Goal: Task Accomplishment & Management: Complete application form

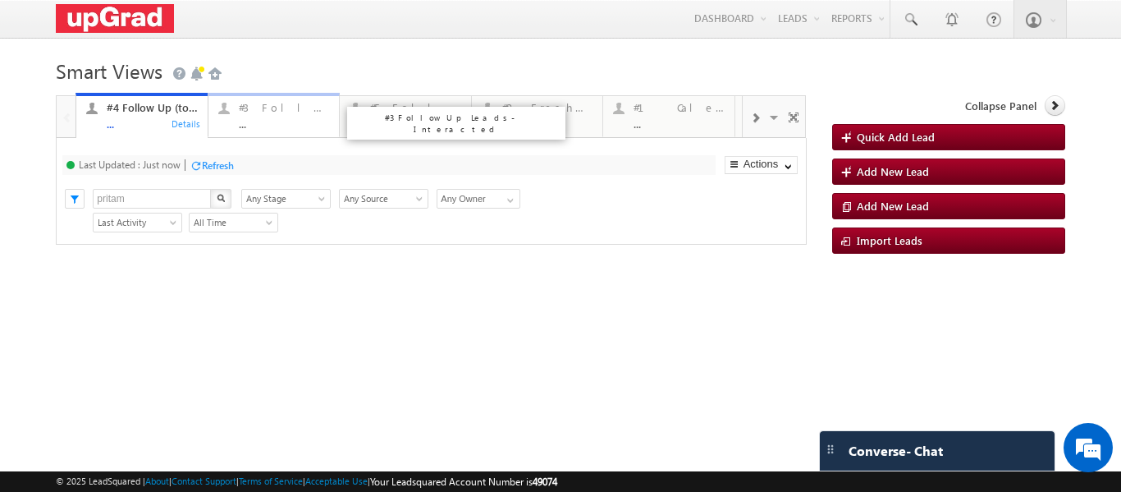
click at [266, 121] on div "..." at bounding box center [284, 123] width 91 height 12
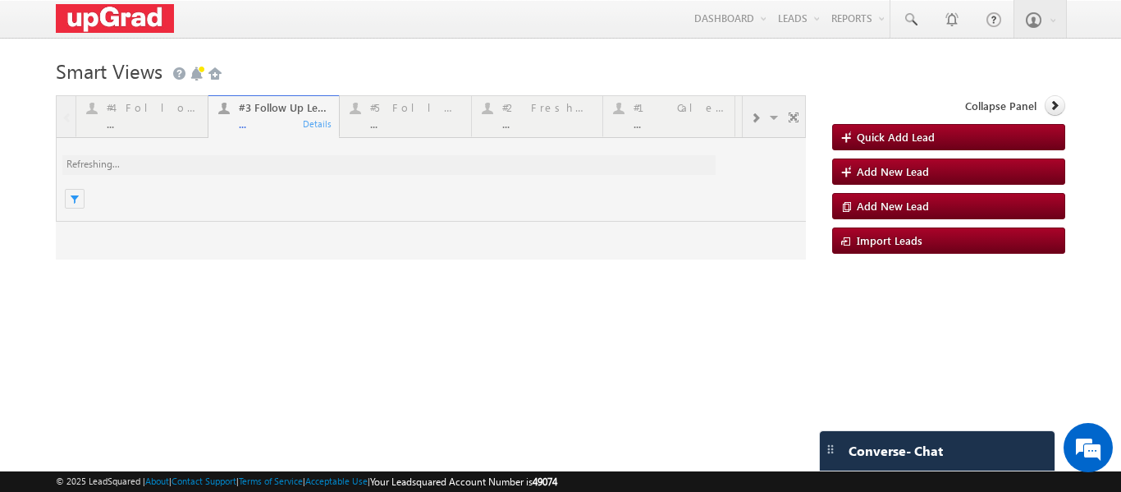
click at [421, 121] on div at bounding box center [431, 177] width 750 height 164
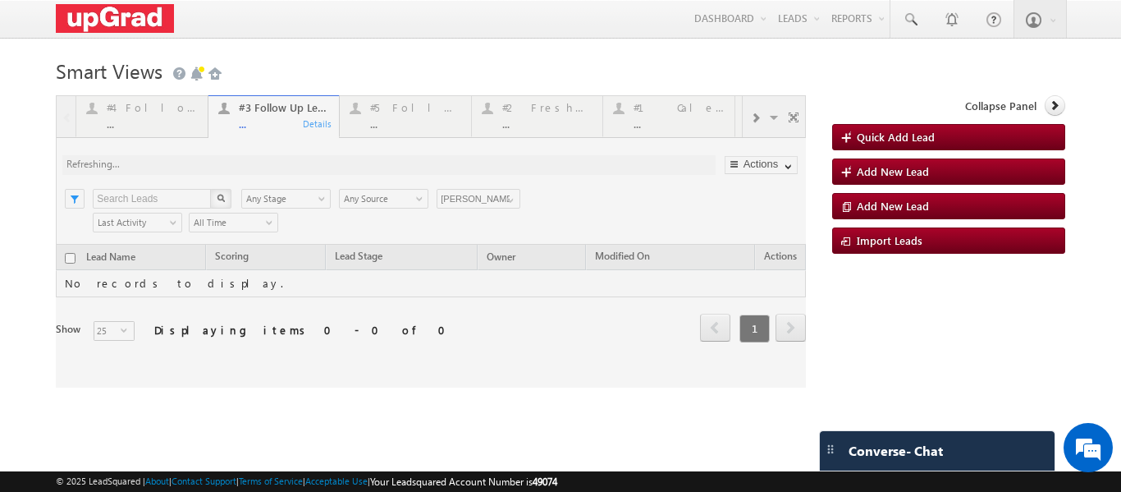
click at [532, 121] on div at bounding box center [431, 241] width 750 height 292
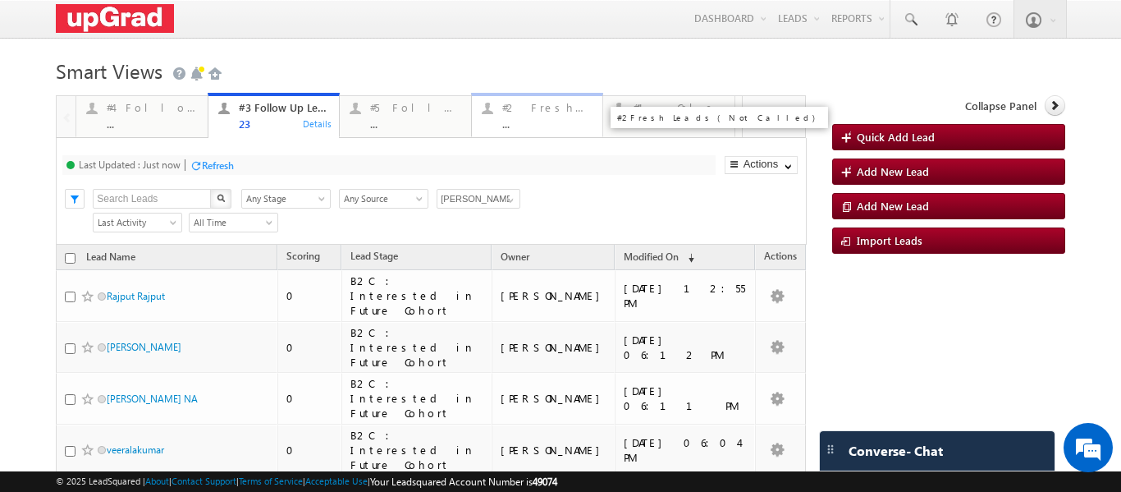
click at [526, 117] on div "#2 Fresh Leads (Not Called) ..." at bounding box center [547, 114] width 91 height 32
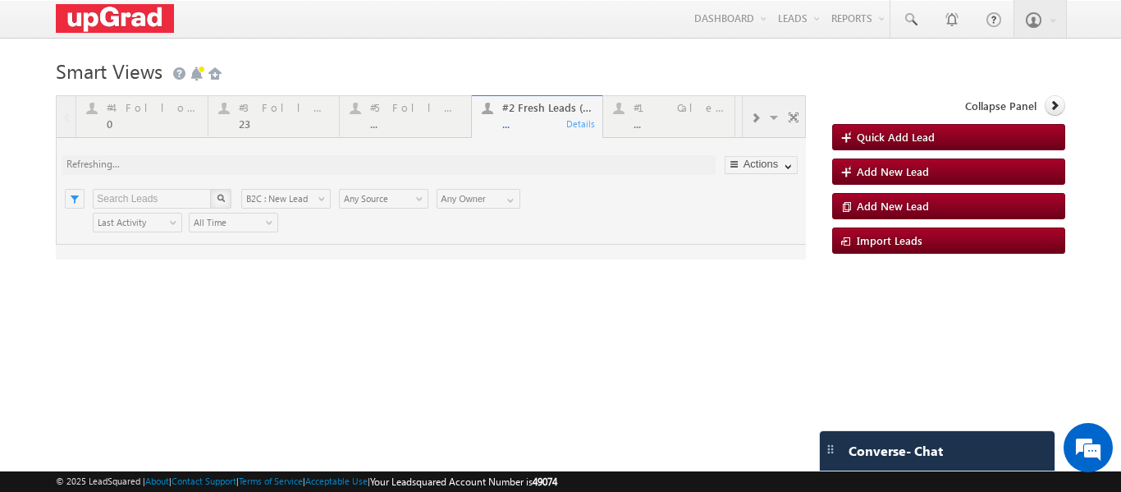
click at [528, 105] on div at bounding box center [431, 177] width 750 height 164
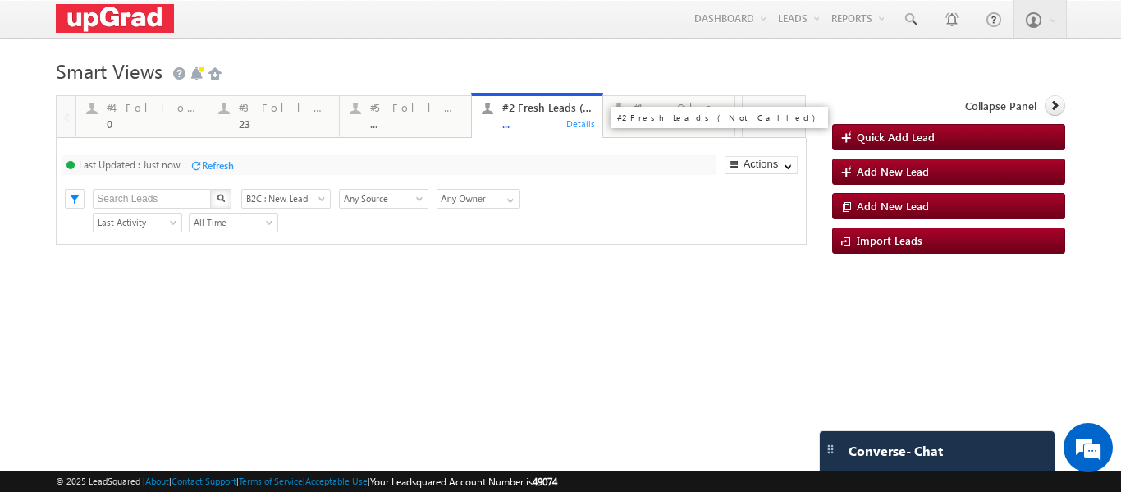
click at [530, 118] on div "..." at bounding box center [547, 123] width 91 height 12
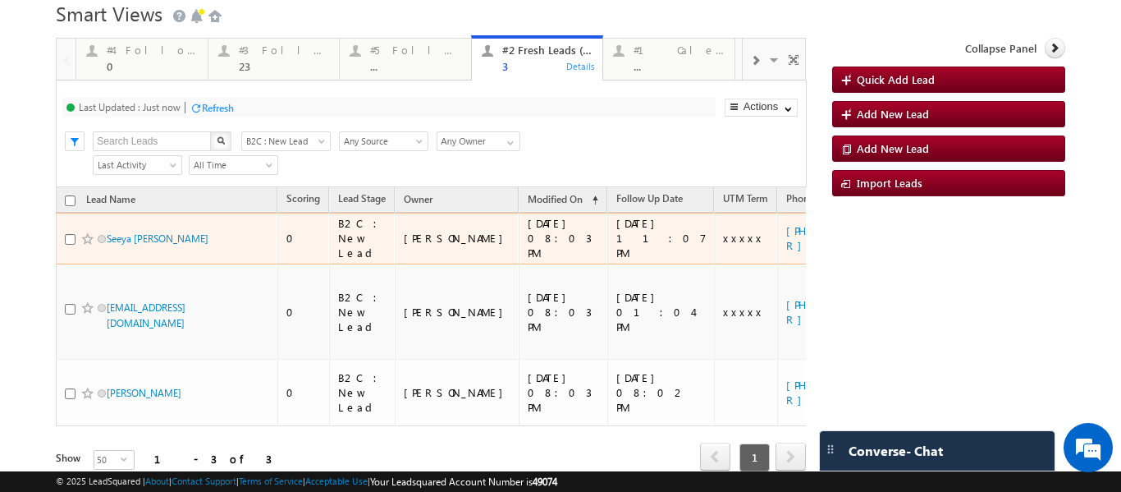
scroll to position [82, 0]
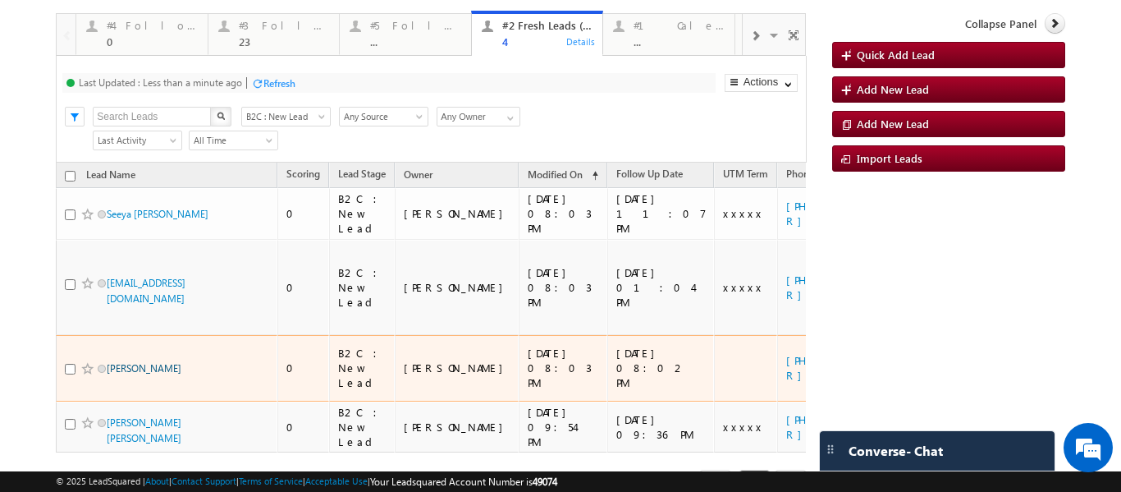
click at [158, 362] on link "[PERSON_NAME]" at bounding box center [144, 368] width 75 height 12
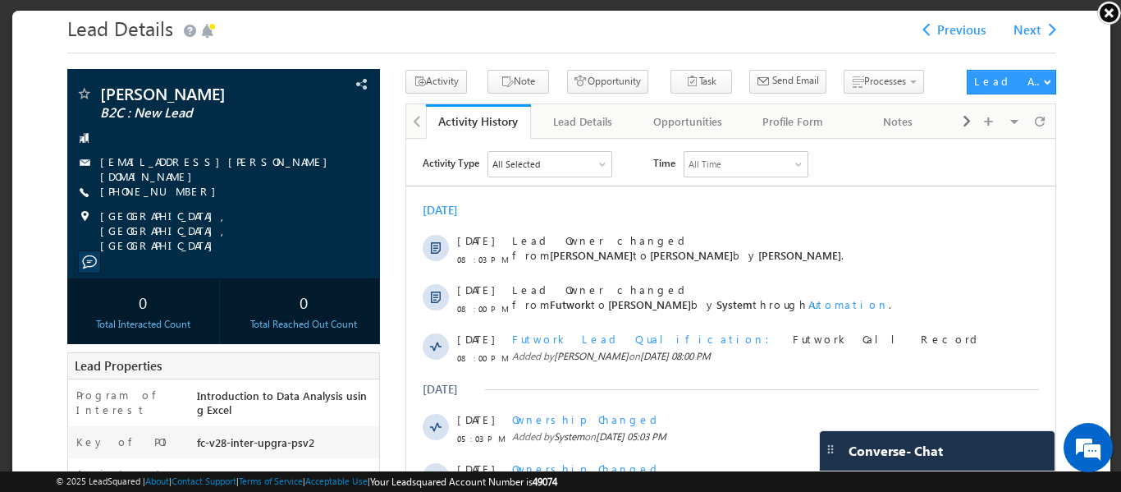
scroll to position [0, 0]
click at [78, 94] on span at bounding box center [82, 93] width 16 height 16
click at [771, 81] on span "Send Email" at bounding box center [794, 78] width 47 height 15
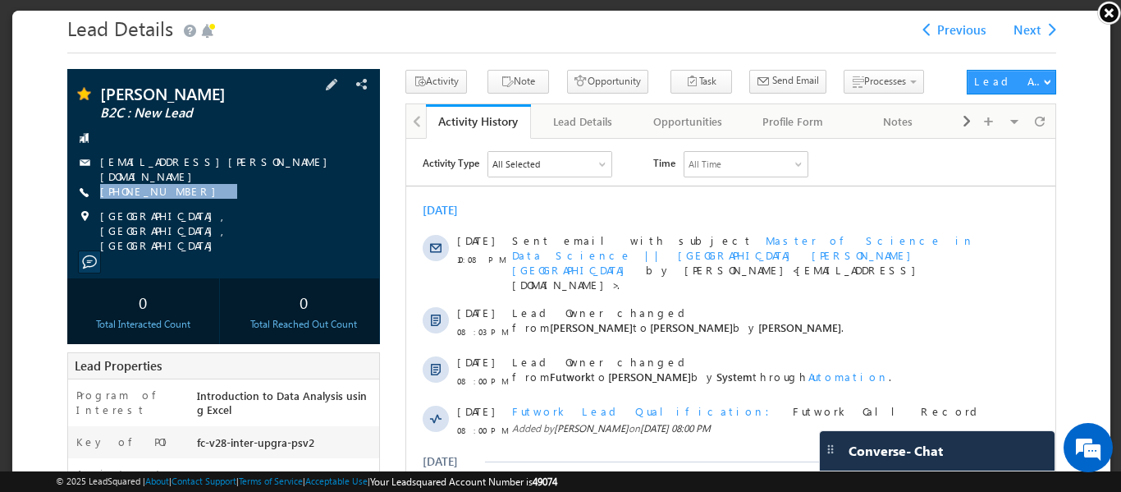
click at [172, 195] on div "[PERSON_NAME] B2C : New Lead [EMAIL_ADDRESS][PERSON_NAME][DOMAIN_NAME] [PHONE_N…" at bounding box center [222, 167] width 296 height 167
copy div "[PHONE_NUMBER]"
drag, startPoint x: 244, startPoint y: 183, endPoint x: 203, endPoint y: 197, distance: 43.3
click at [203, 197] on div "[PERSON_NAME] B2C : New Lead [EMAIL_ADDRESS][PERSON_NAME][DOMAIN_NAME] [PHONE_N…" at bounding box center [222, 167] width 296 height 167
copy div "[PHONE_NUMBER]"
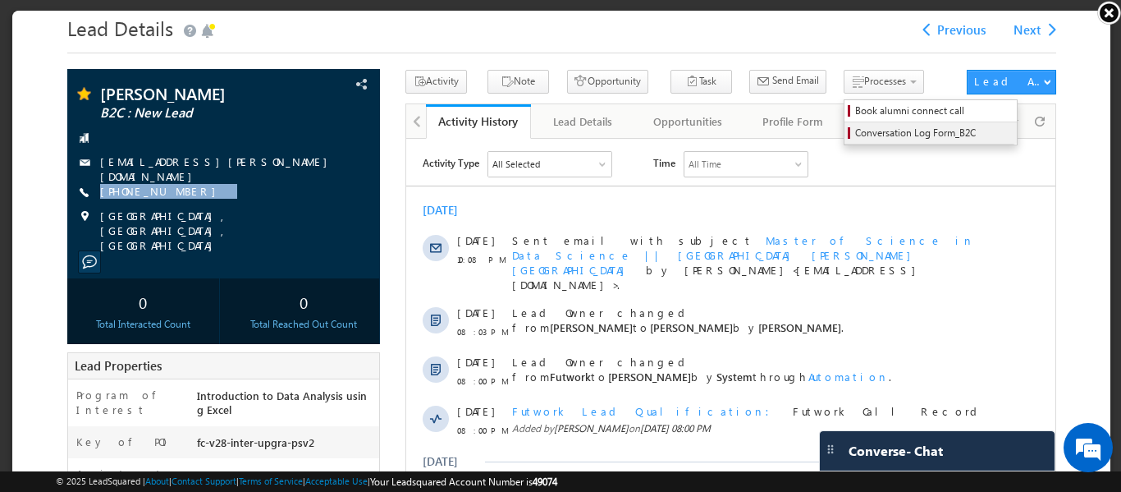
click at [854, 126] on span "Conversation Log Form_B2C" at bounding box center [932, 131] width 156 height 15
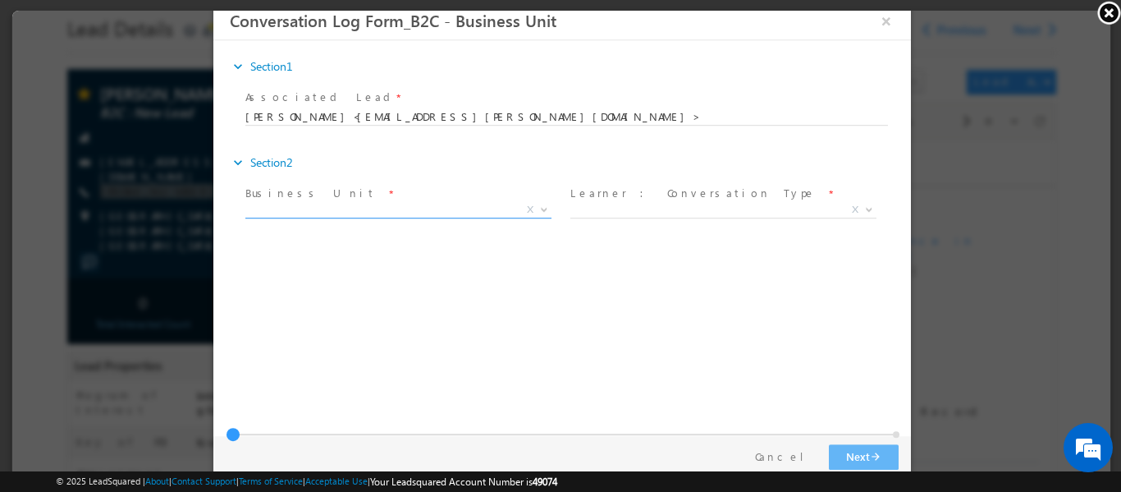
click at [518, 210] on span "X" at bounding box center [398, 209] width 306 height 16
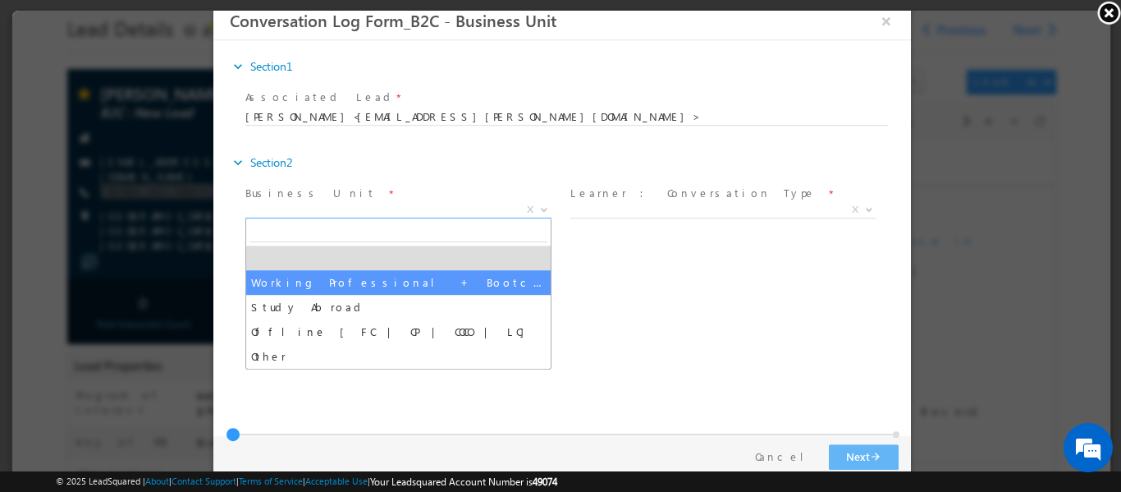
select select "Working Professional + Bootcamp"
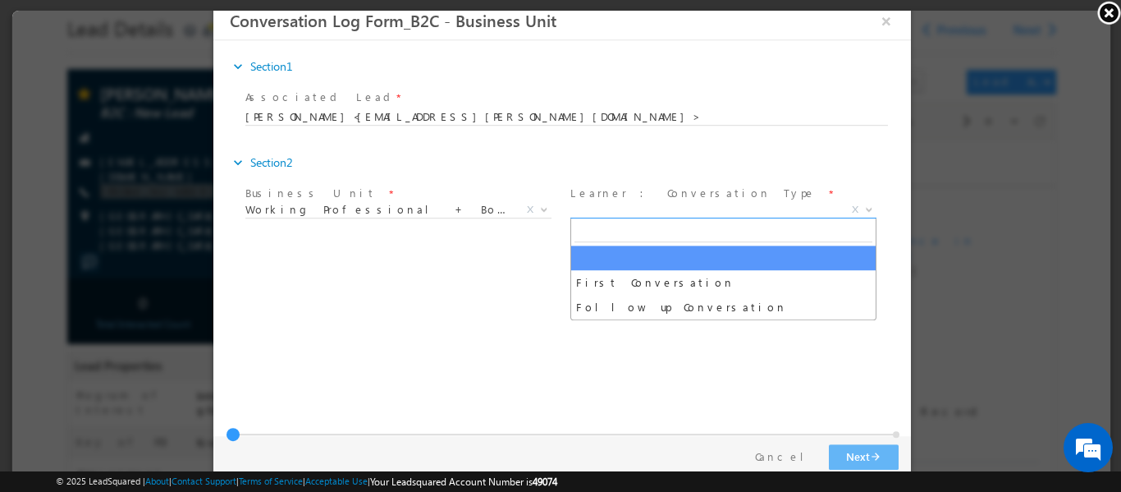
click at [611, 208] on span "X" at bounding box center [723, 209] width 306 height 16
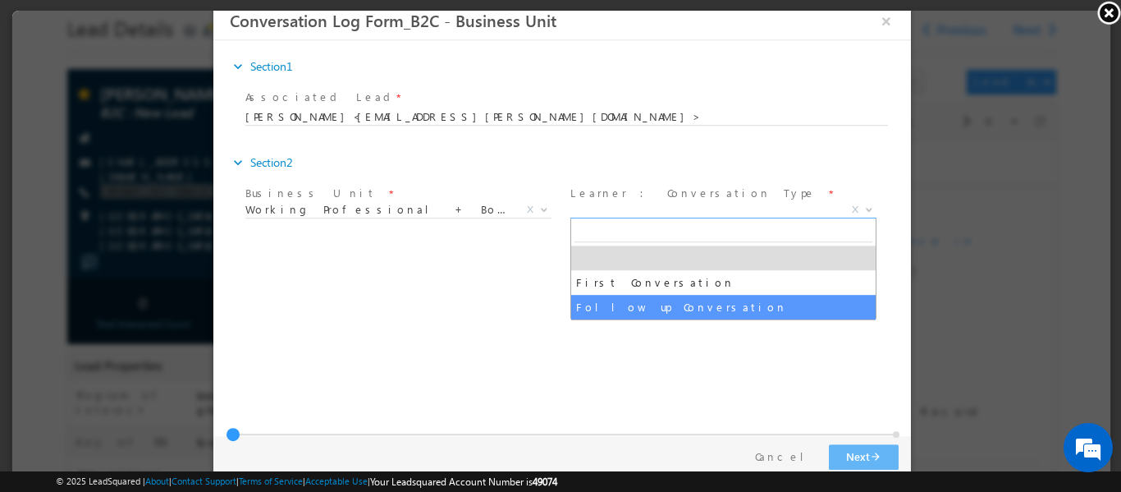
select select "Follow up Conversation"
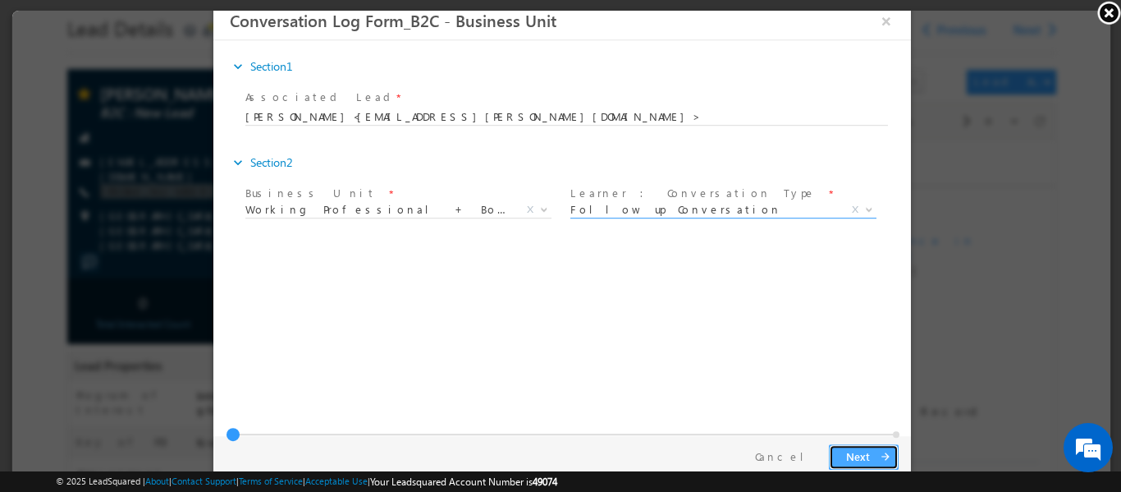
click at [858, 450] on button "Next arrow_forward" at bounding box center [863, 455] width 70 height 25
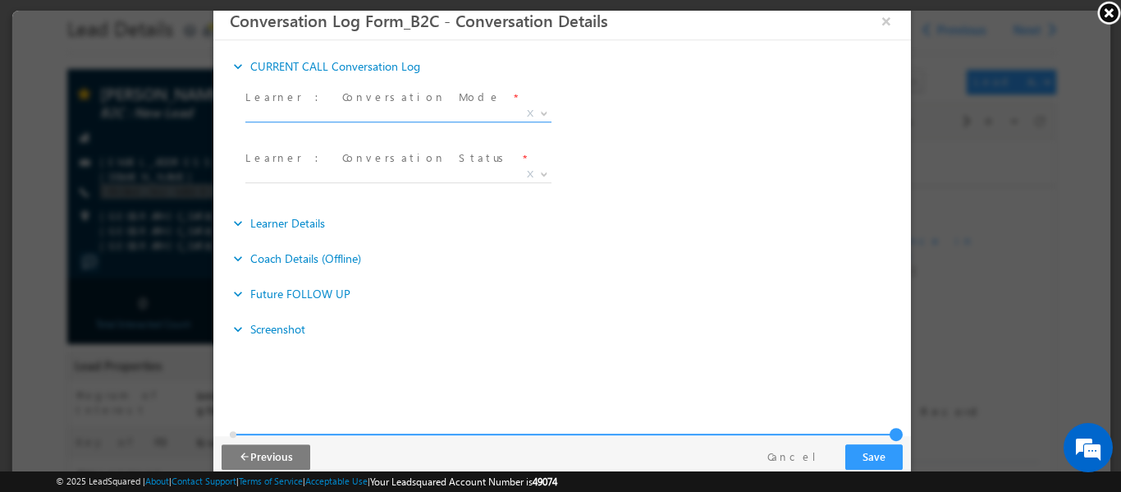
click at [428, 113] on span "X" at bounding box center [398, 113] width 306 height 16
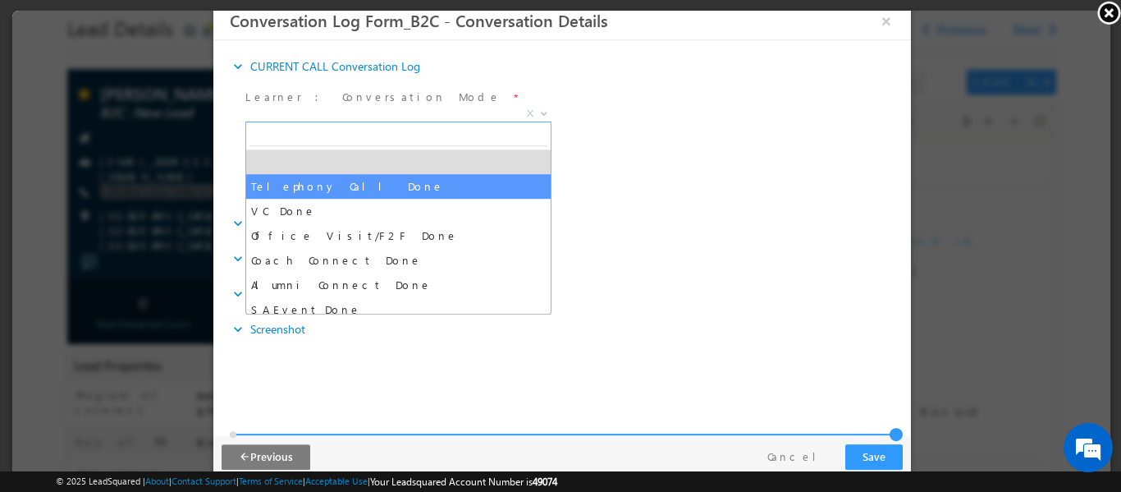
drag, startPoint x: 385, startPoint y: 183, endPoint x: 328, endPoint y: 200, distance: 59.2
select select "Telephony Call Done"
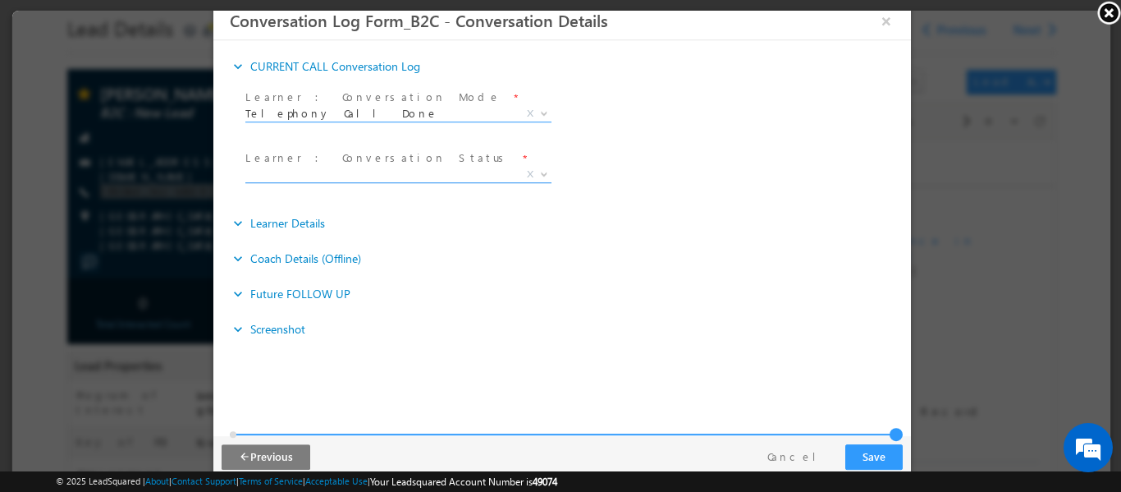
click at [363, 177] on span "X" at bounding box center [398, 174] width 306 height 16
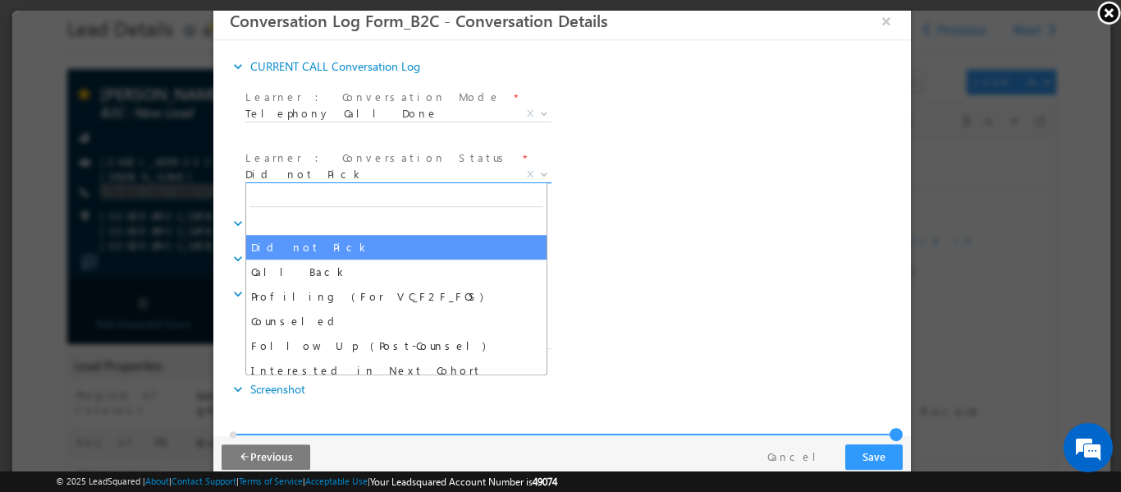
click at [357, 176] on span "Did not Pick" at bounding box center [378, 173] width 267 height 15
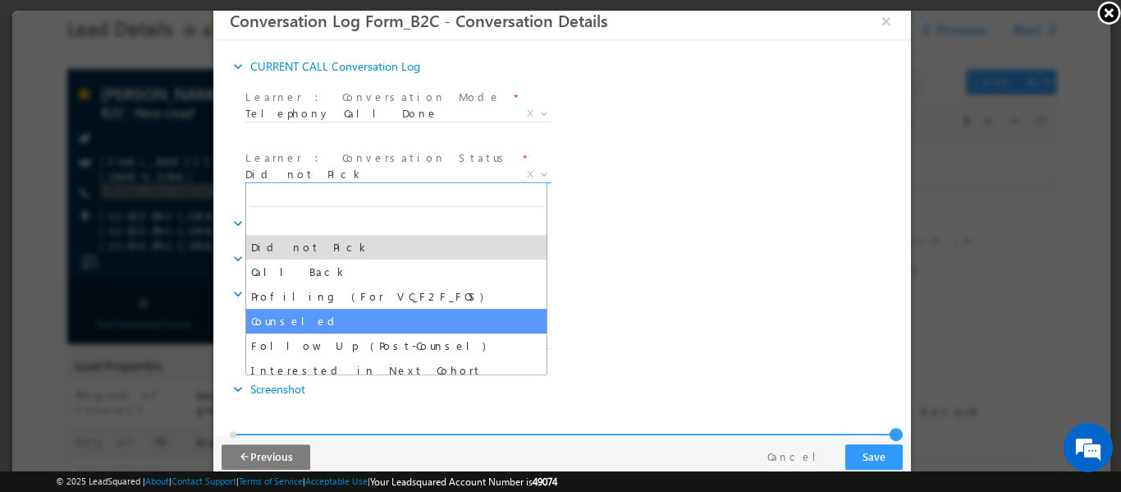
select select "Counseled"
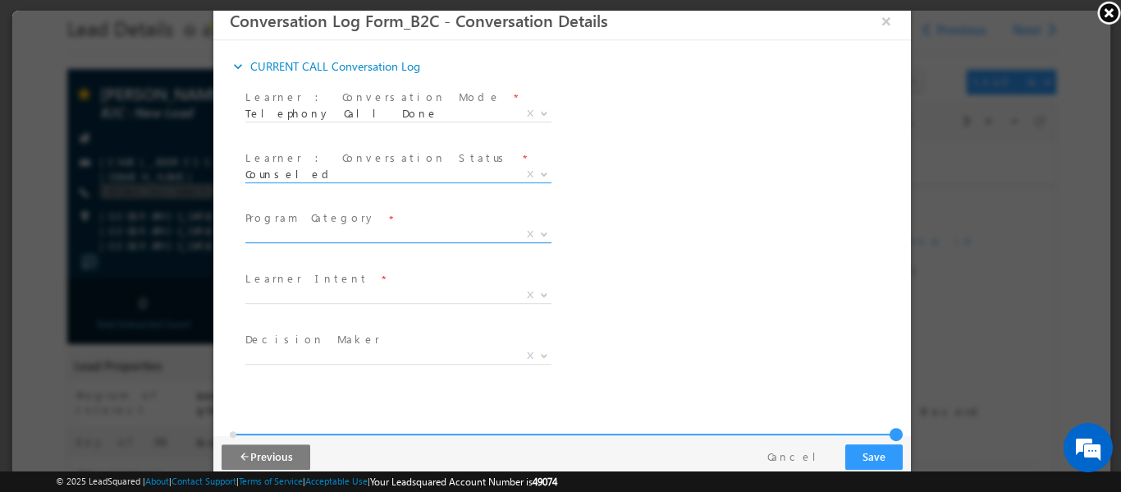
click at [377, 236] on span "X" at bounding box center [398, 234] width 306 height 16
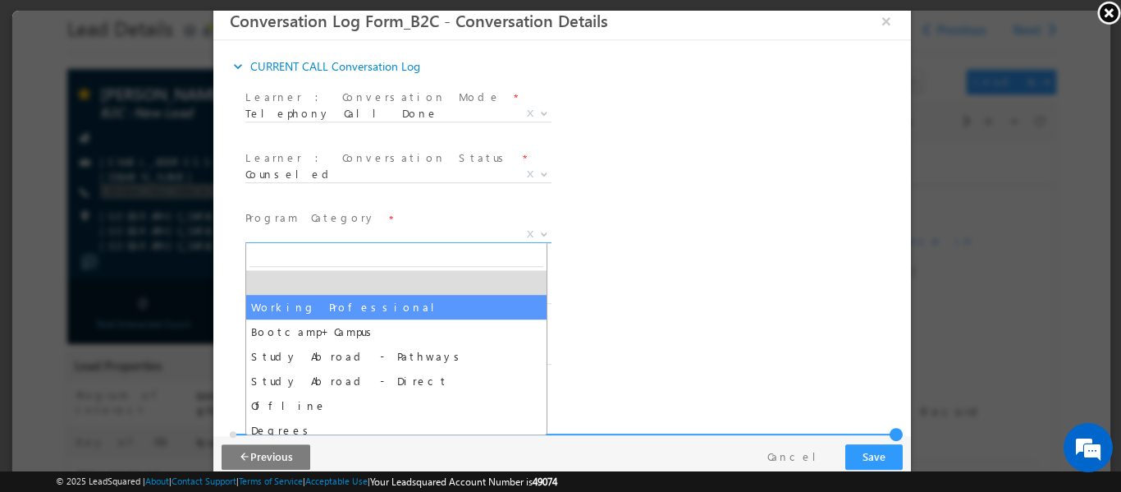
select select "Working Professional"
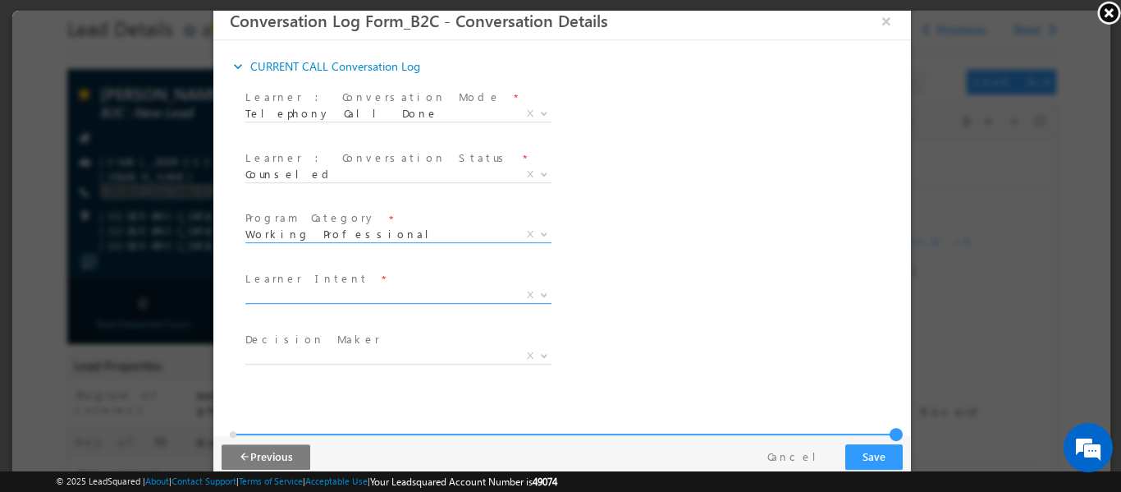
click at [316, 297] on span "X" at bounding box center [398, 294] width 306 height 16
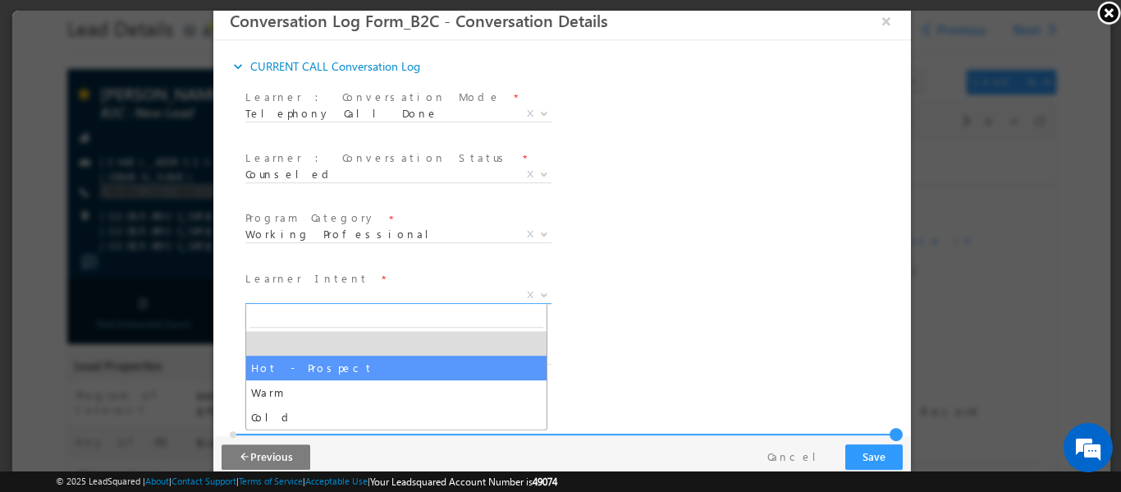
select select "Hot - Prospect"
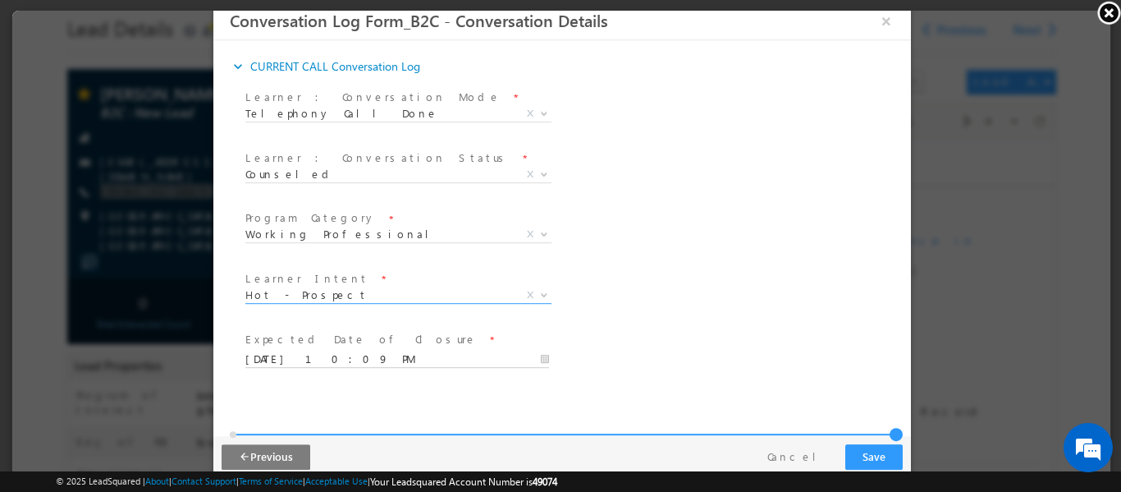
click at [309, 350] on input "[DATE] 10:09 PM" at bounding box center [397, 358] width 304 height 16
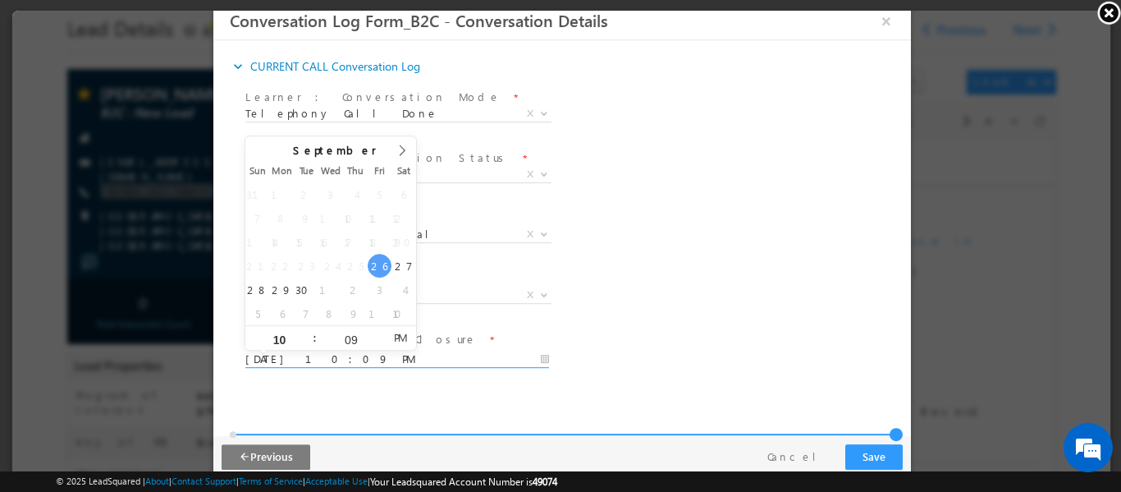
click at [402, 246] on span "20" at bounding box center [403, 241] width 24 height 24
type input "[DATE] 10:09 PM"
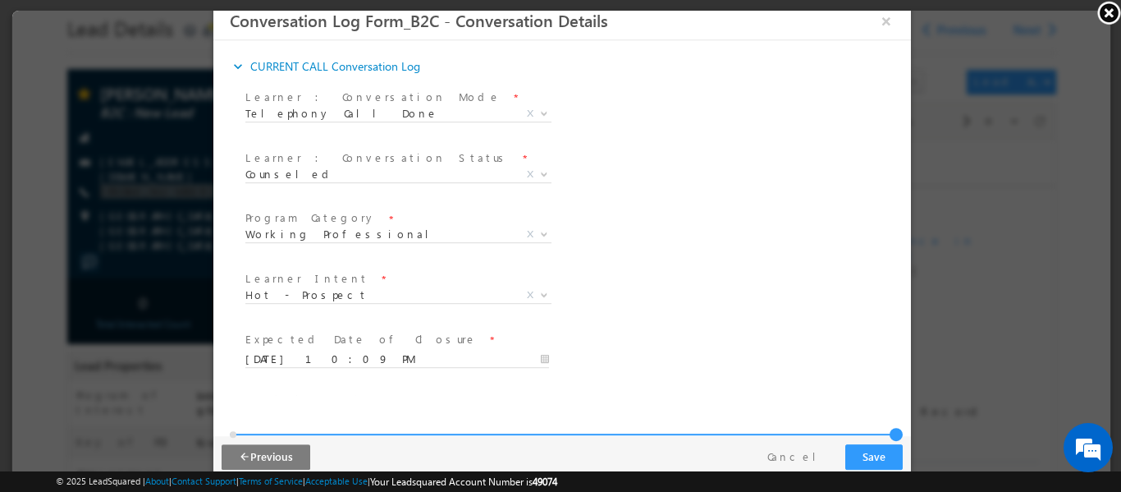
click at [648, 286] on div "Reason_Text * Learner Intent * Hot - Prospect Warm Cold Hot - Prospect X" at bounding box center [575, 296] width 669 height 61
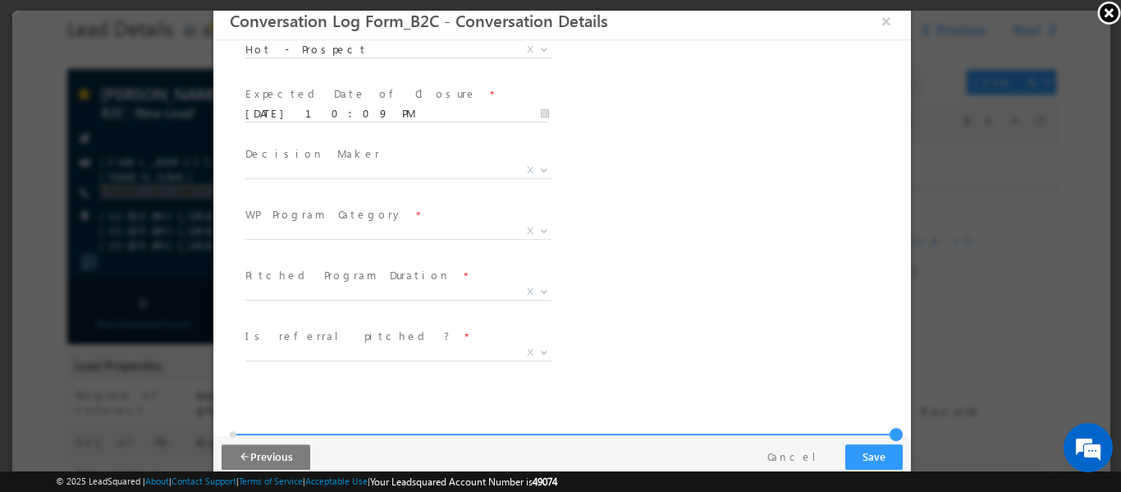
scroll to position [246, 0]
click at [375, 167] on span "X" at bounding box center [398, 169] width 306 height 16
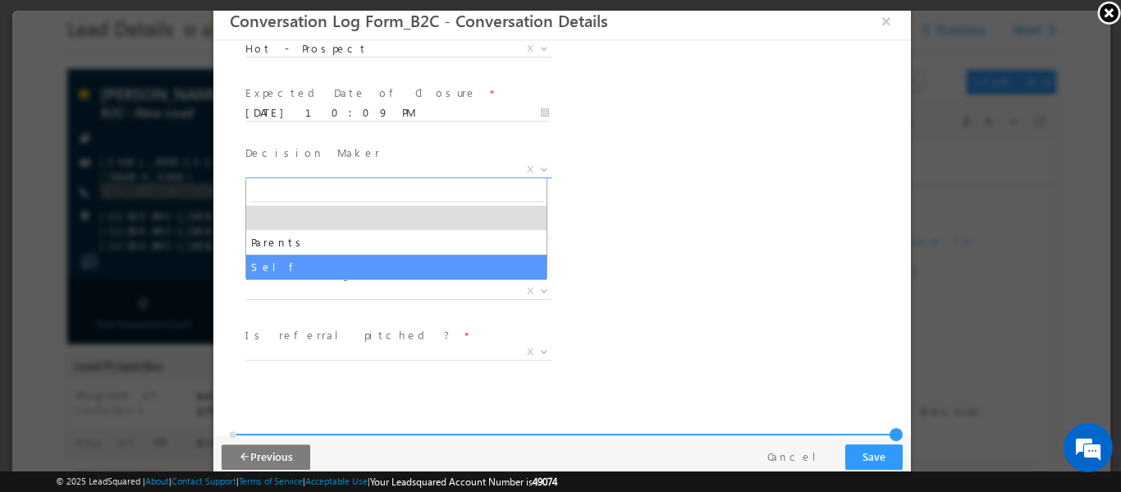
select select "Self"
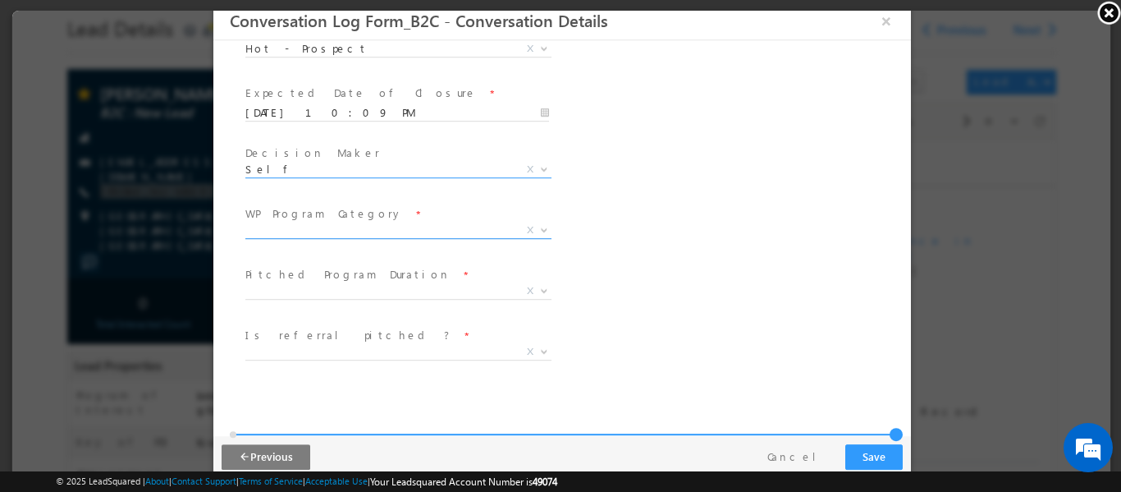
click at [349, 232] on span "X" at bounding box center [398, 230] width 306 height 16
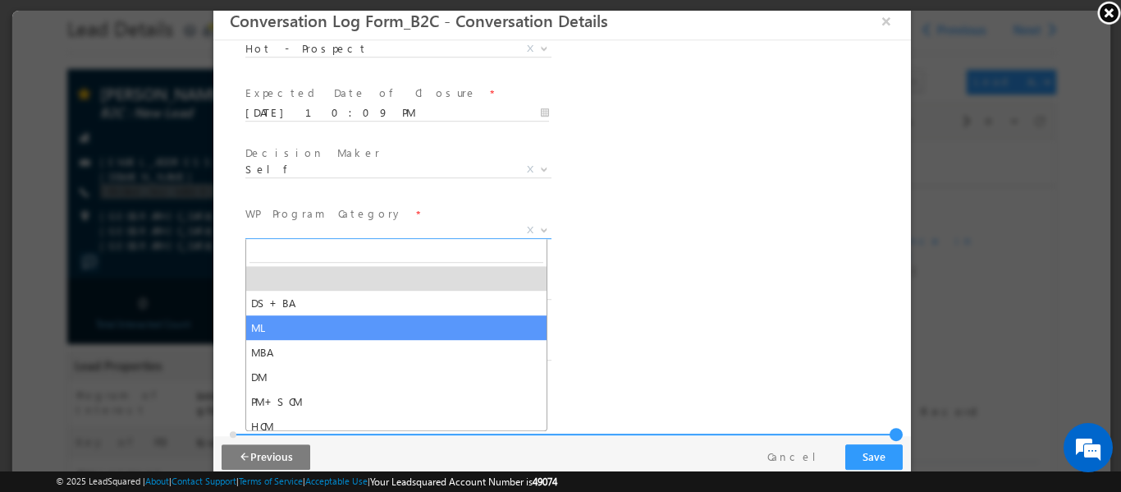
select select "ML"
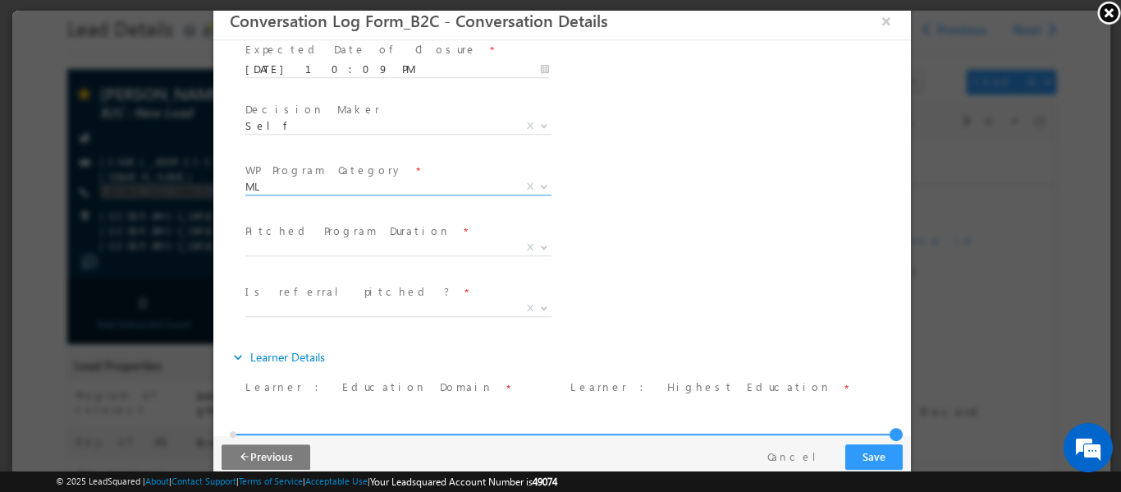
scroll to position [328, 0]
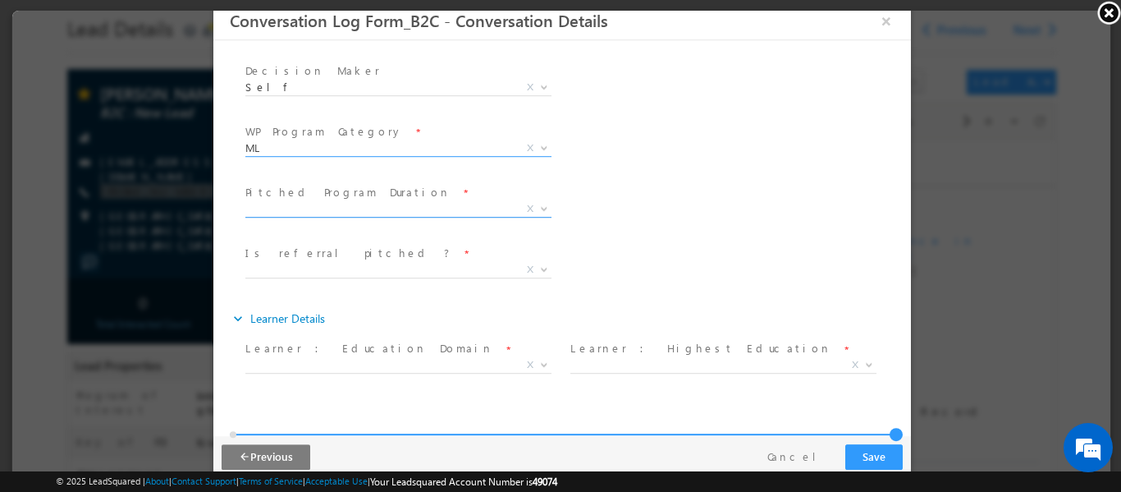
click at [353, 206] on span "X" at bounding box center [398, 208] width 306 height 16
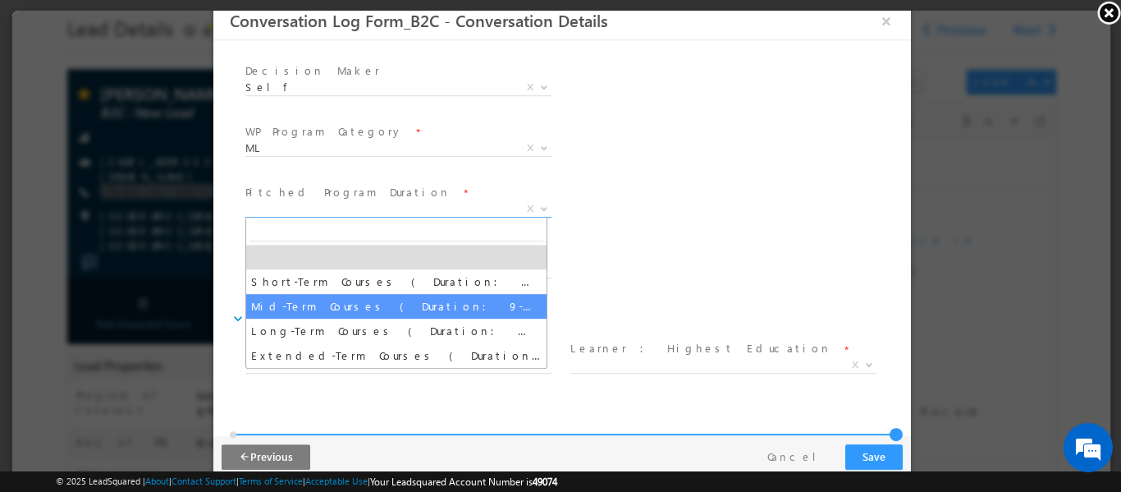
select select "Mid-Term Courses ( Duration: 9-12 months )"
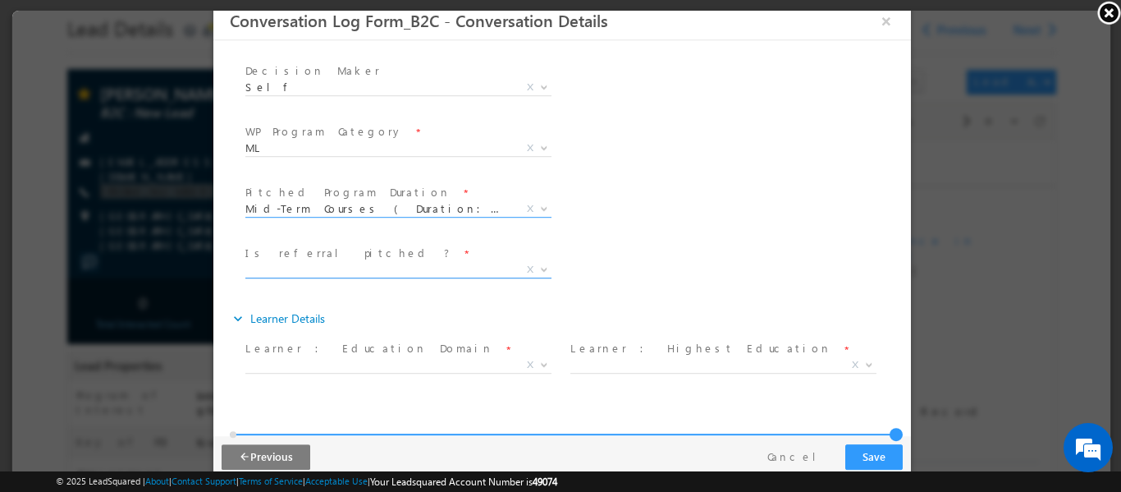
click at [359, 266] on span "X" at bounding box center [398, 269] width 306 height 16
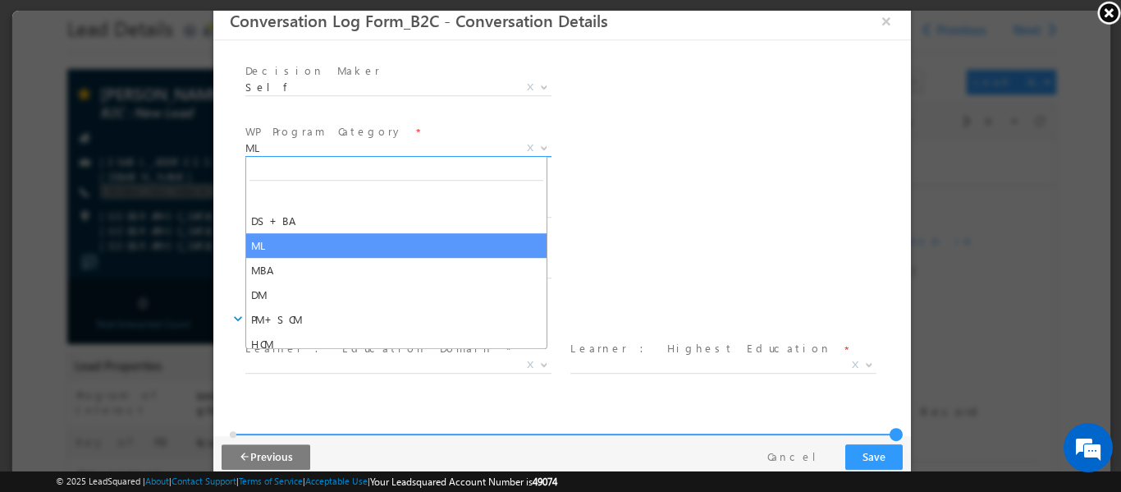
click at [290, 140] on span "ML" at bounding box center [378, 147] width 267 height 15
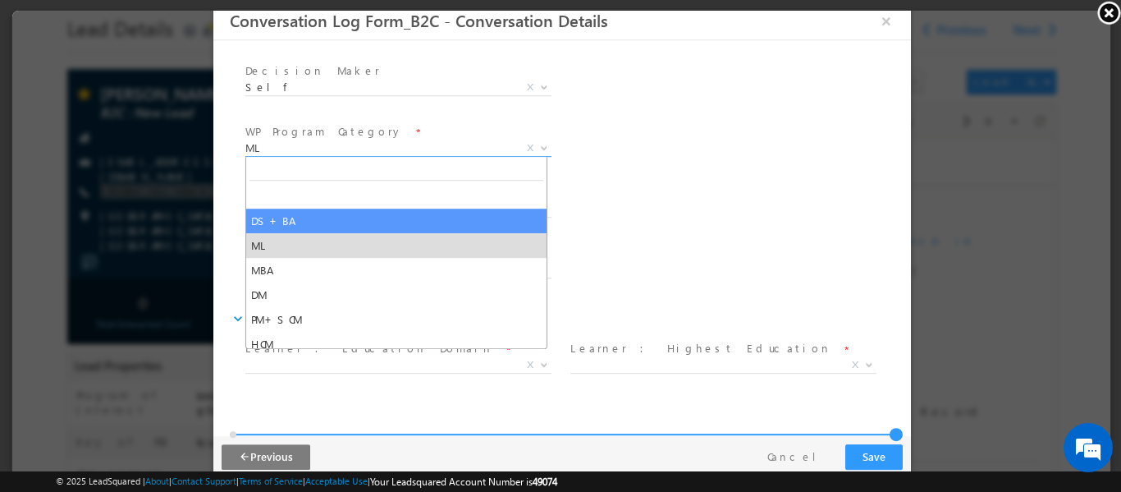
select select "DS+BA"
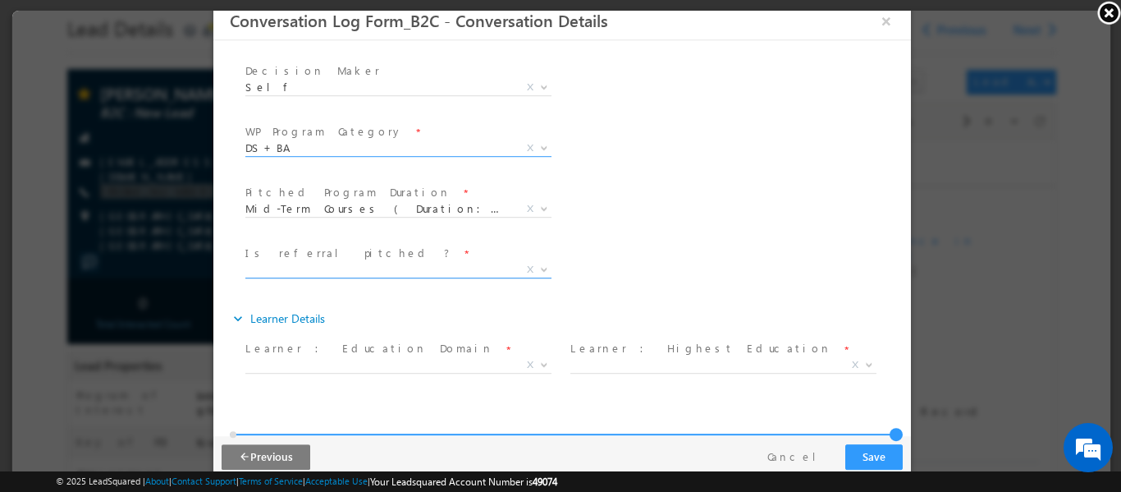
click at [382, 271] on span "X" at bounding box center [398, 269] width 306 height 16
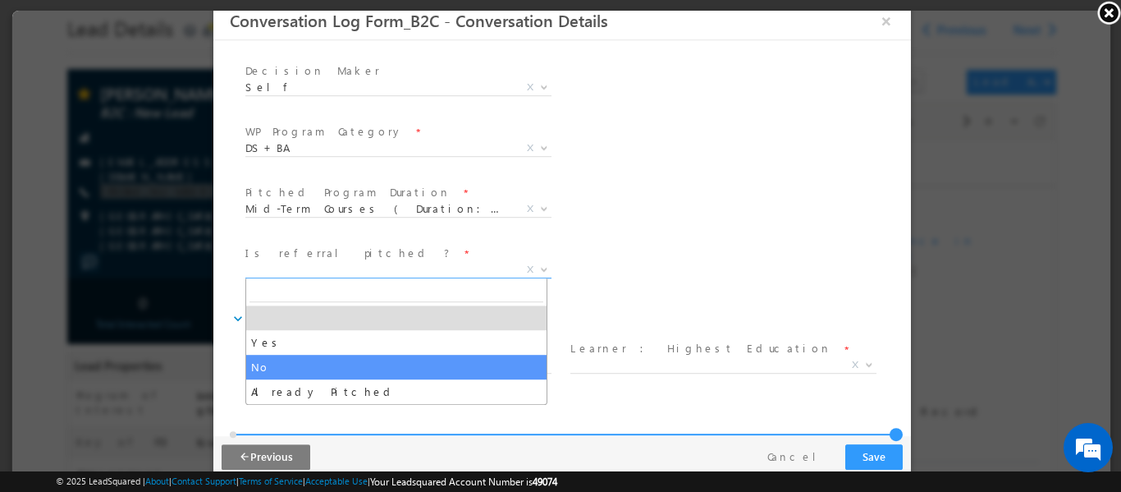
select select "No"
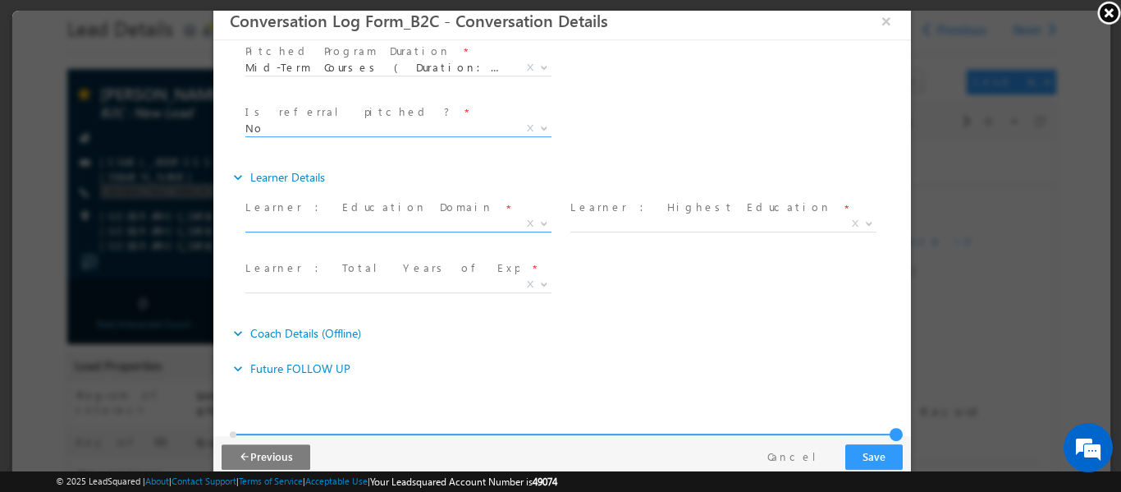
scroll to position [492, 0]
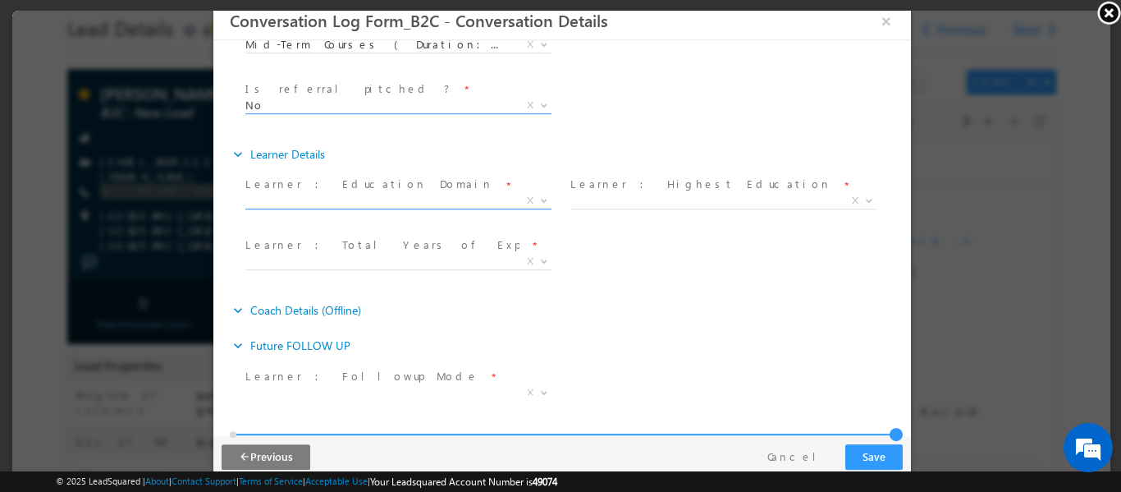
click at [396, 202] on span "X" at bounding box center [398, 200] width 306 height 16
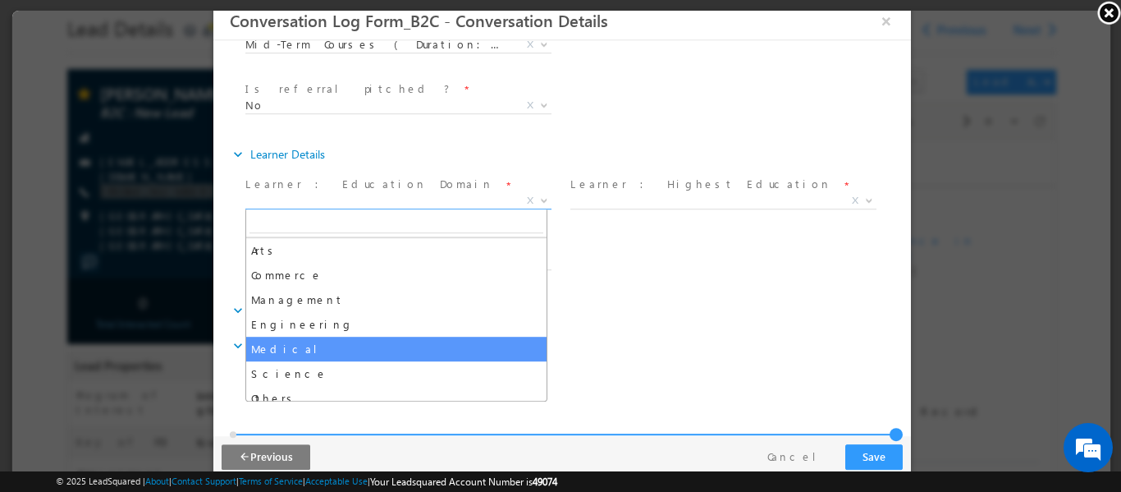
scroll to position [33, 0]
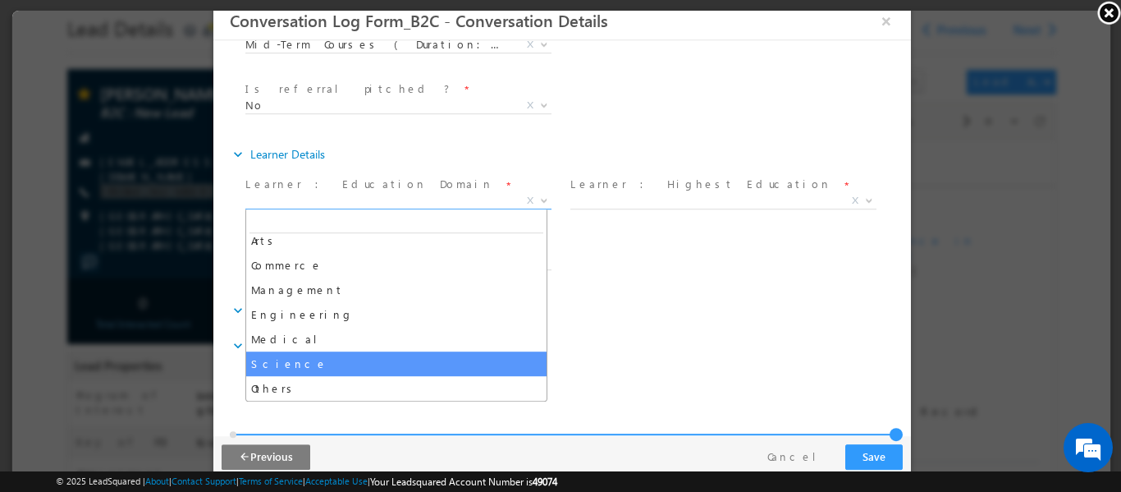
select select "Science"
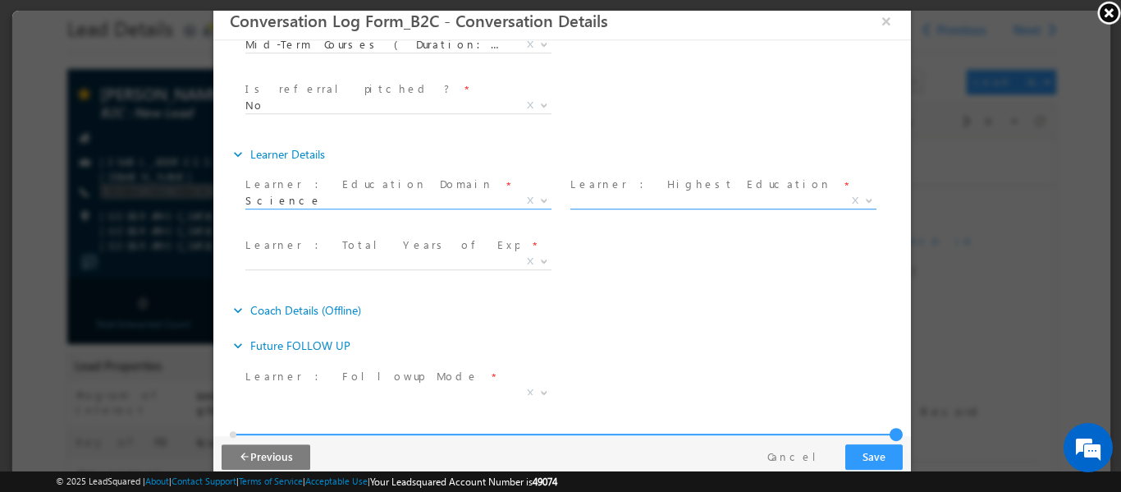
click at [611, 199] on span "X" at bounding box center [723, 200] width 306 height 16
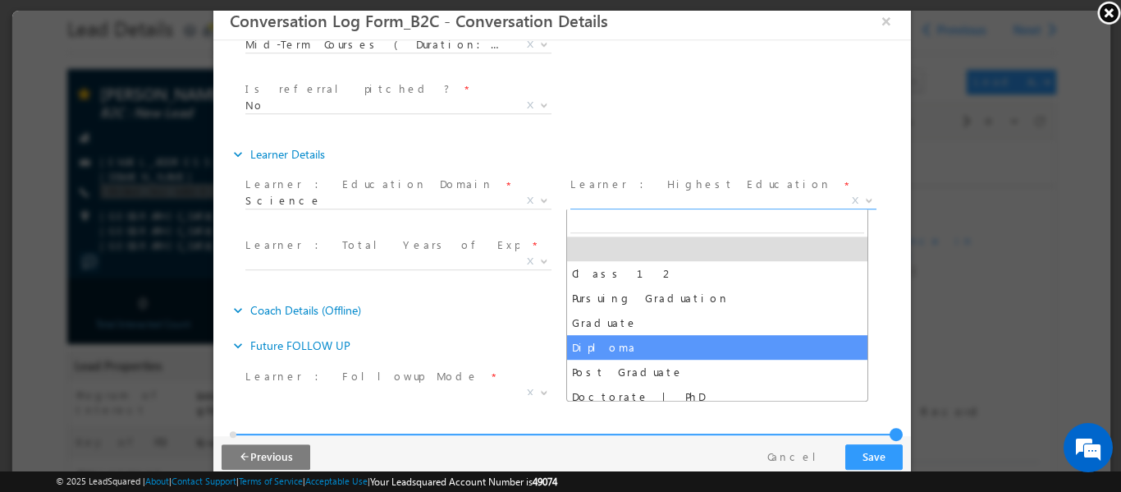
scroll to position [8, 0]
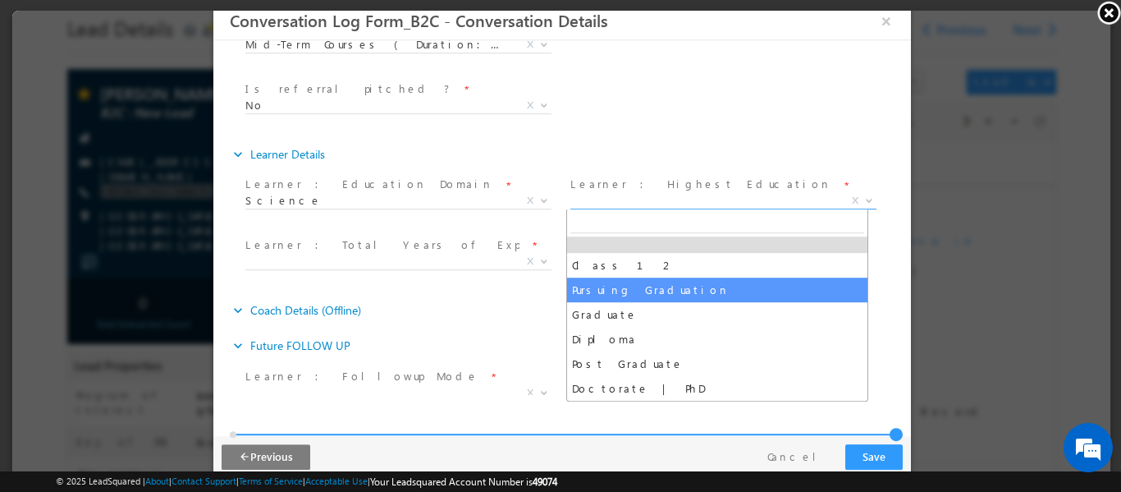
select select "Pursuing Graduation"
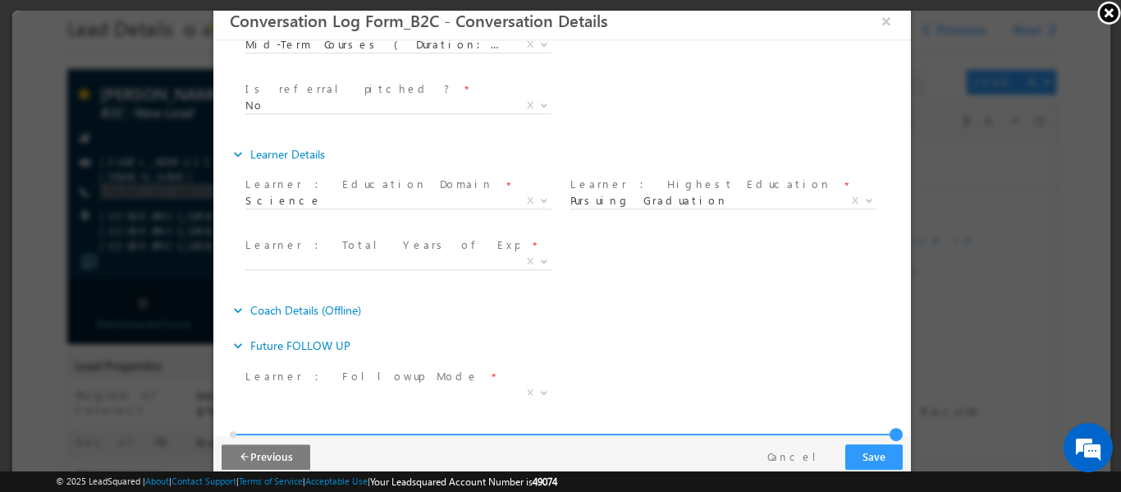
click at [359, 251] on label "Learner : Total Years of Exp" at bounding box center [382, 244] width 274 height 16
click at [332, 268] on span "Fresher Less than 1 Year 1 to 3 Years 3 to 5 Years 5 to 10 Years 10+ Years X" at bounding box center [404, 264] width 318 height 20
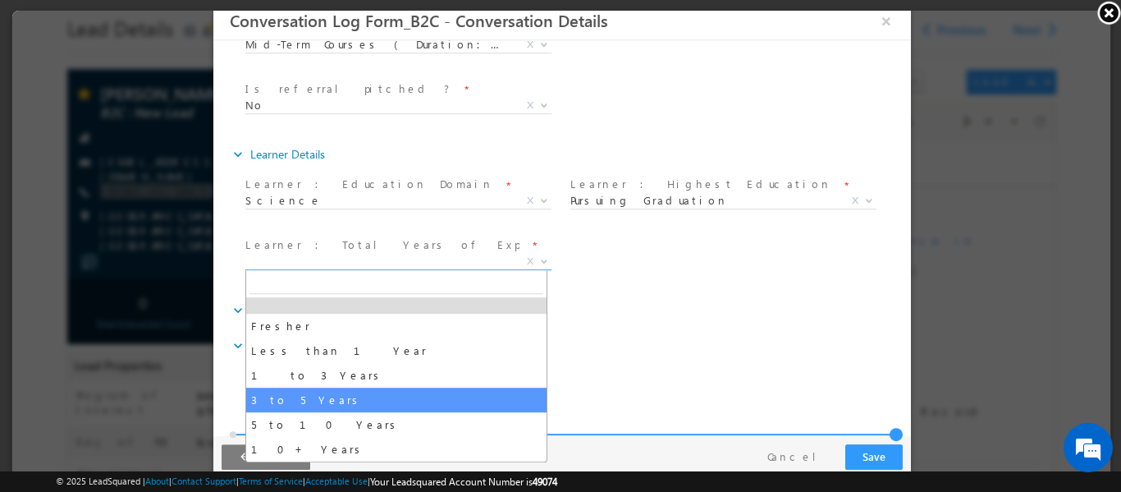
select select "3 to 5 Years"
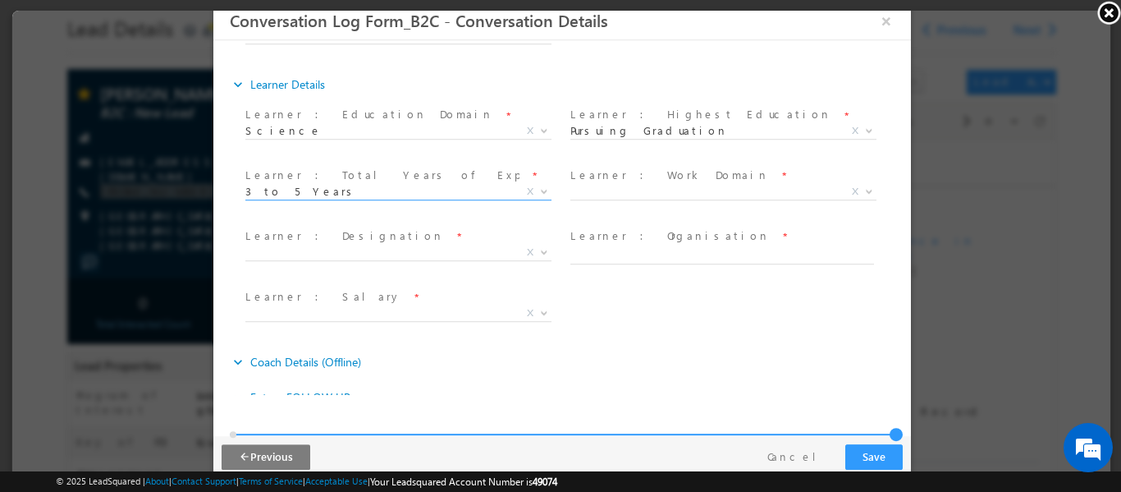
scroll to position [657, 0]
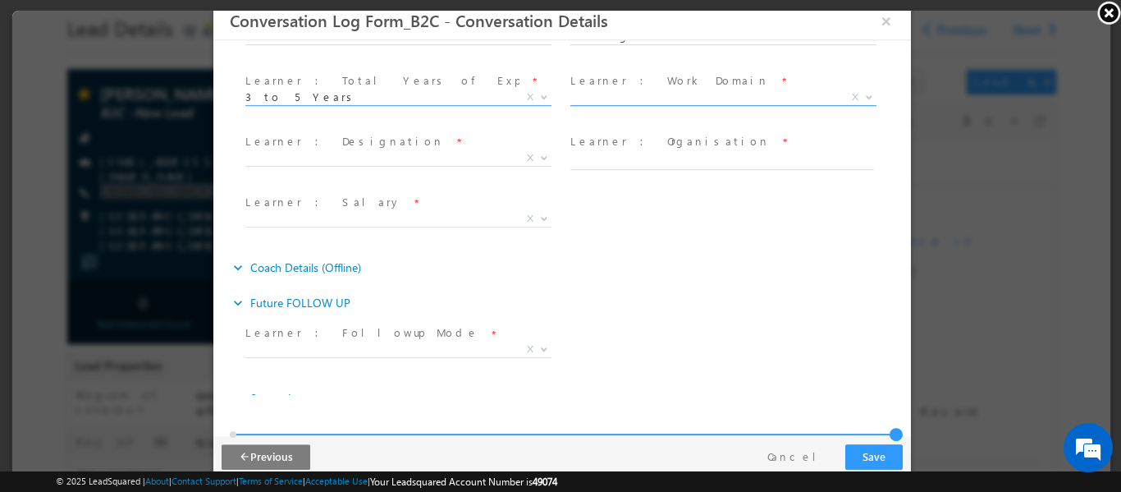
click at [636, 96] on span "X" at bounding box center [723, 97] width 306 height 16
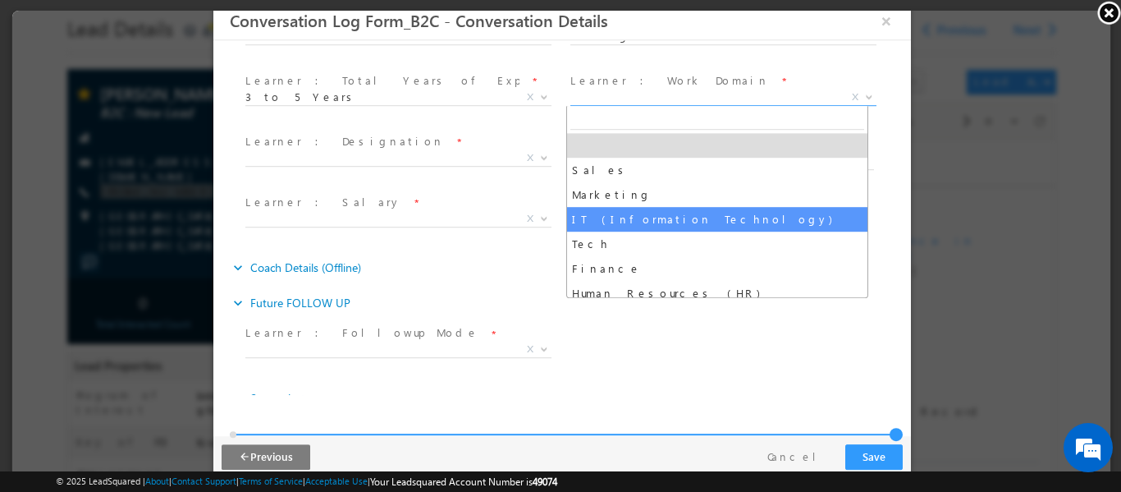
select select "IT (Information Technology)"
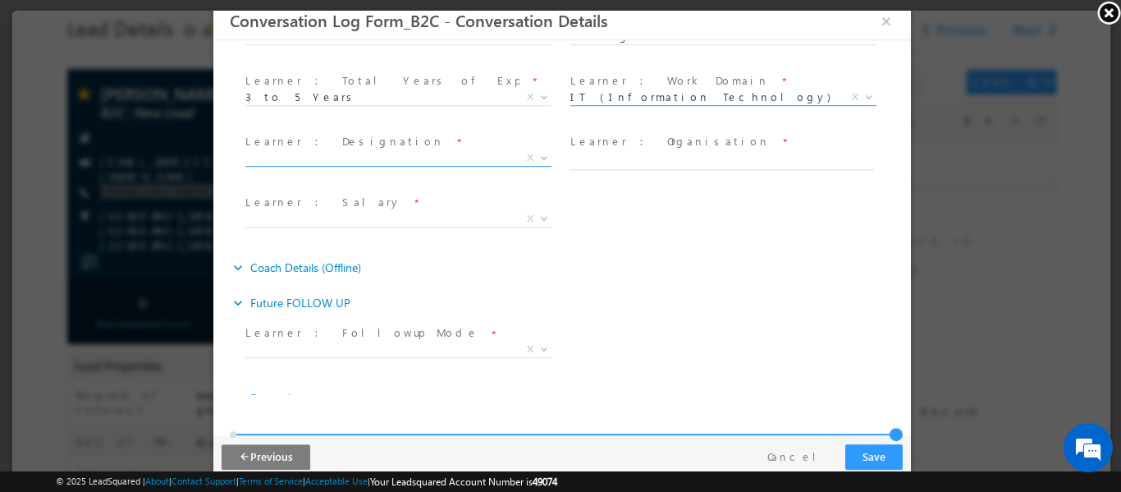
click at [387, 150] on span "X" at bounding box center [398, 157] width 306 height 16
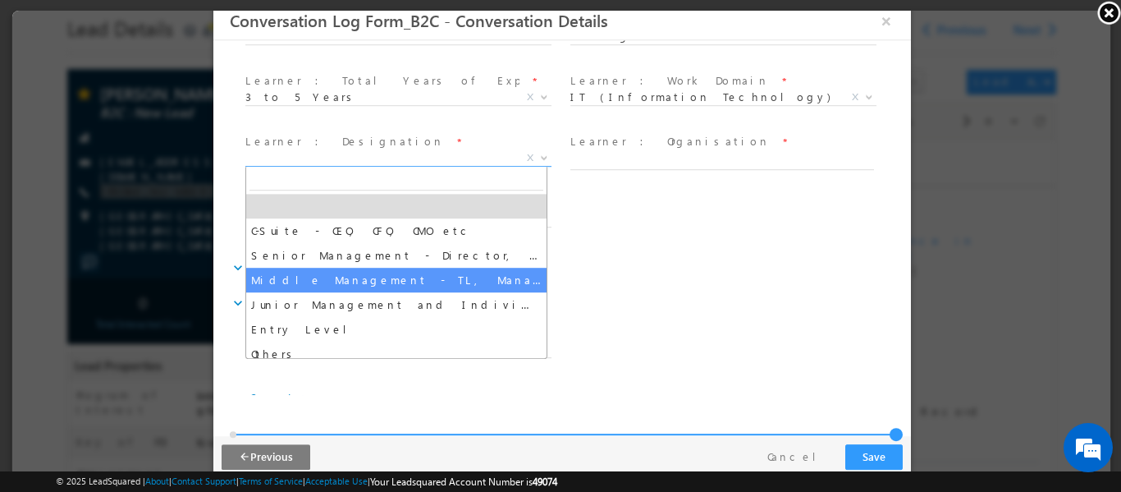
select select "Middle Management - TL, Manager, Senior Manager etc"
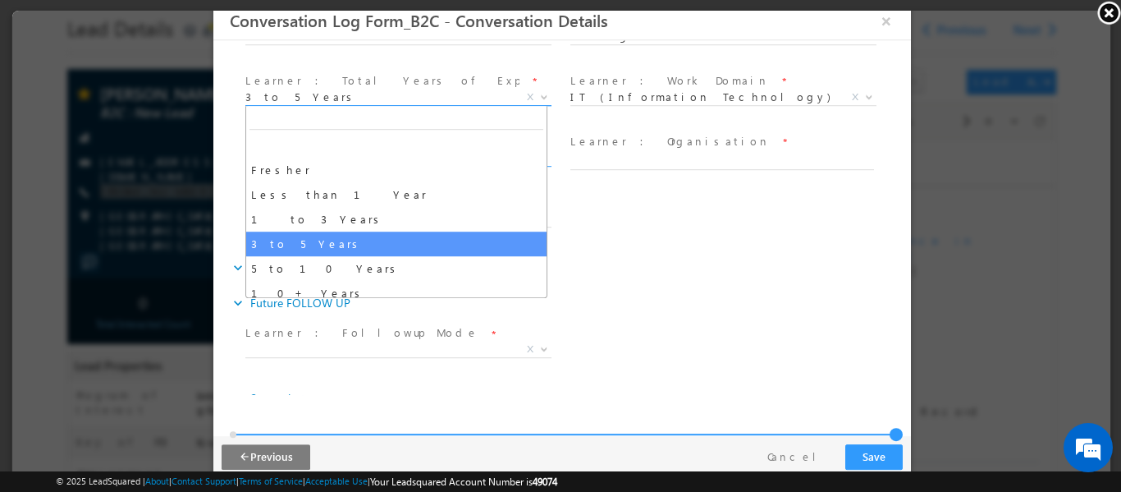
click at [350, 98] on span "3 to 5 Years" at bounding box center [378, 96] width 267 height 15
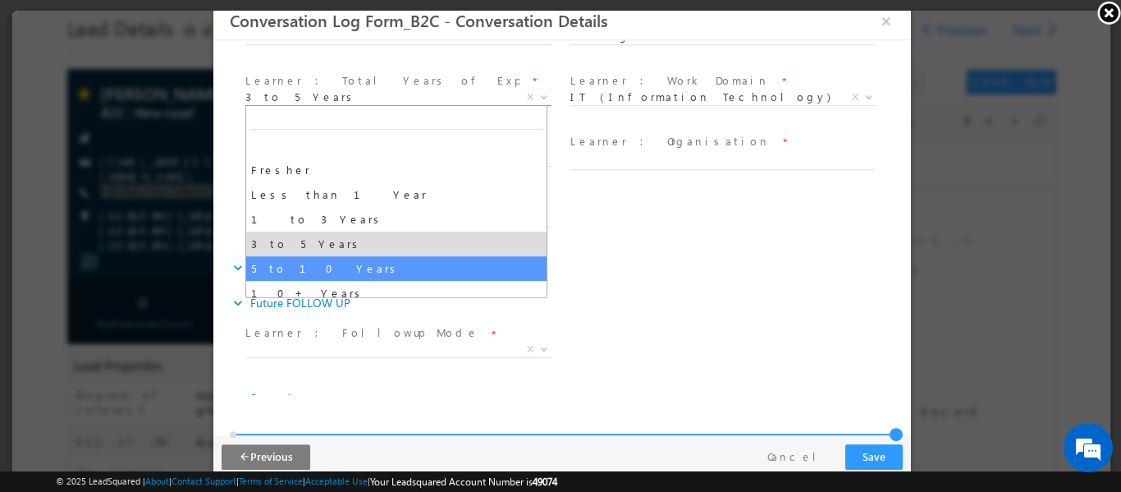
select select "5 to 10 Years"
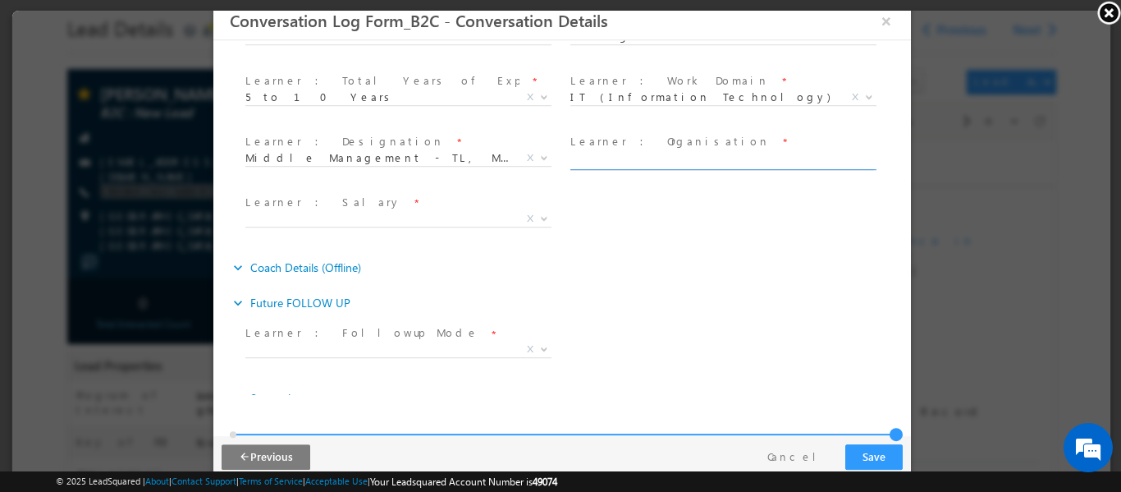
click at [620, 162] on input "text" at bounding box center [722, 161] width 304 height 16
type input "Healthcare firm"
click at [445, 213] on span "X" at bounding box center [398, 218] width 306 height 16
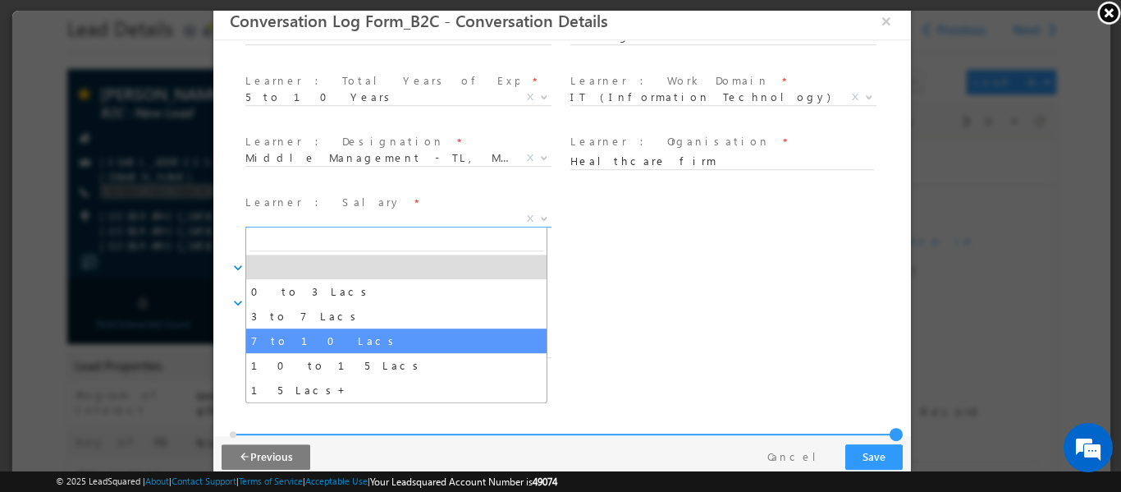
select select "7 to 10 Lacs"
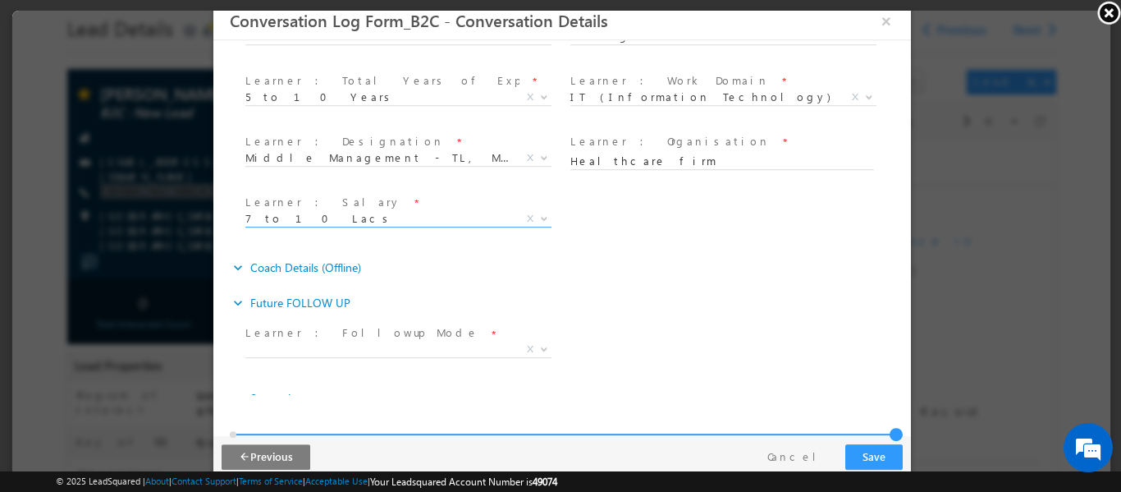
scroll to position [684, 0]
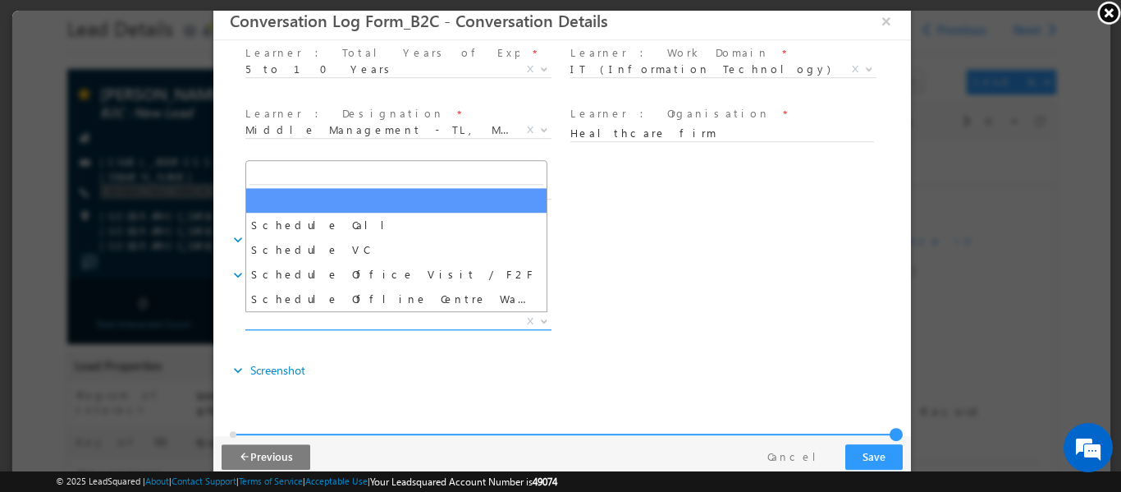
click at [437, 320] on span "X" at bounding box center [398, 321] width 306 height 16
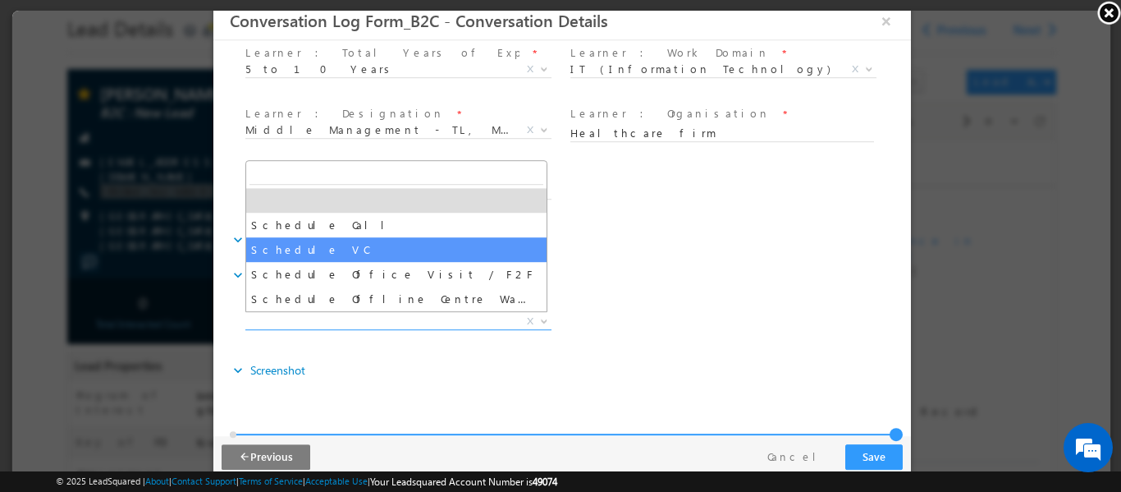
select select "Schedule VC"
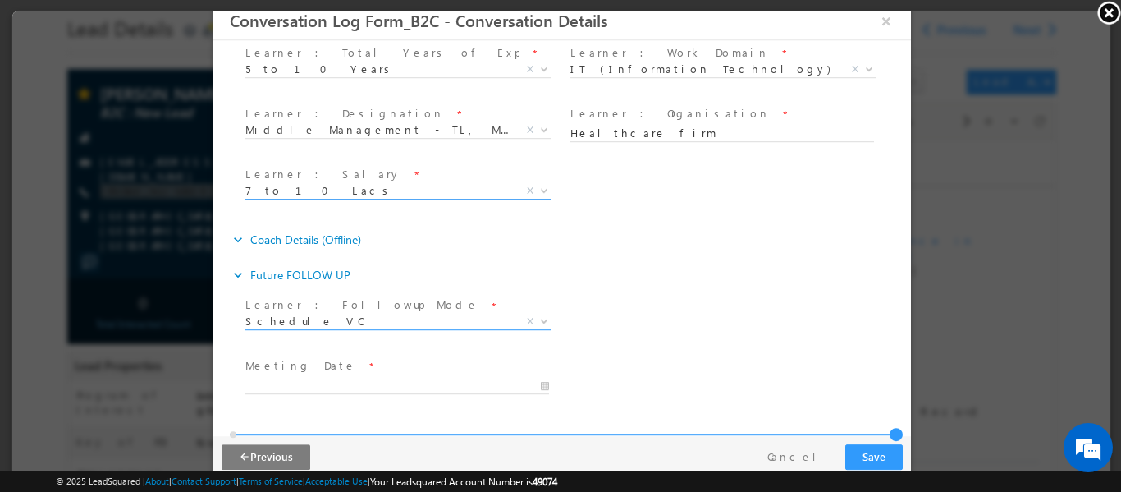
click at [358, 187] on span "7 to 10 Lacs" at bounding box center [378, 189] width 267 height 15
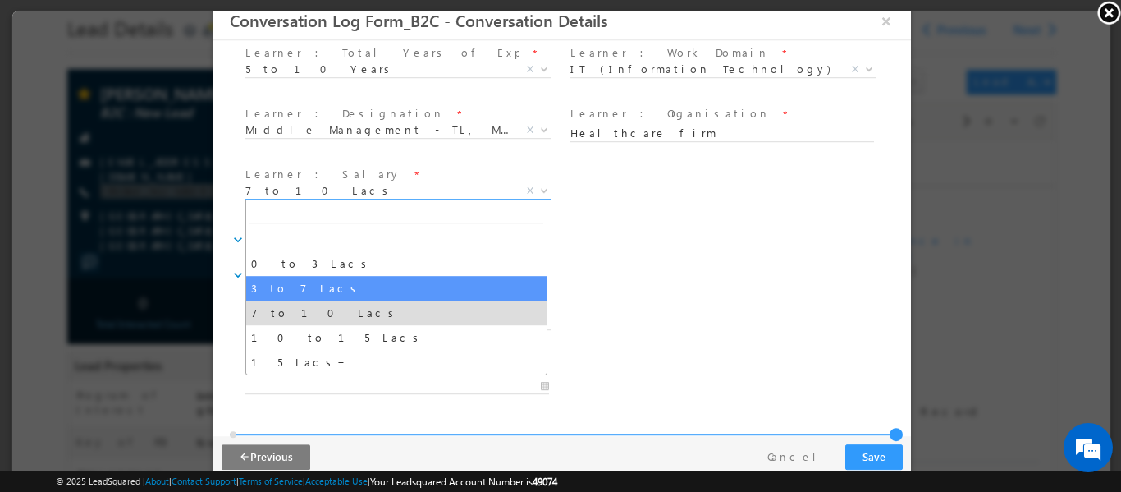
select select "3 to 7 Lacs"
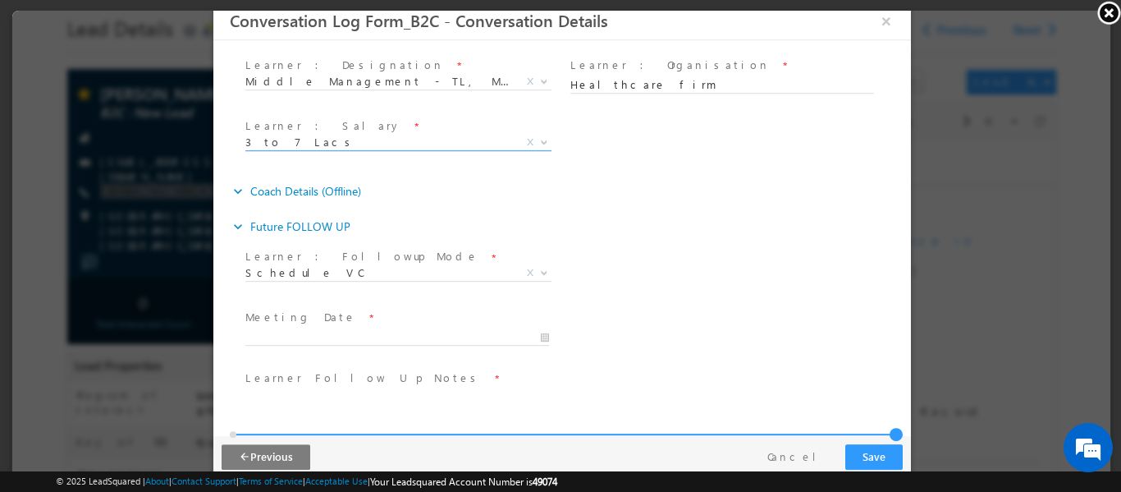
scroll to position [805, 0]
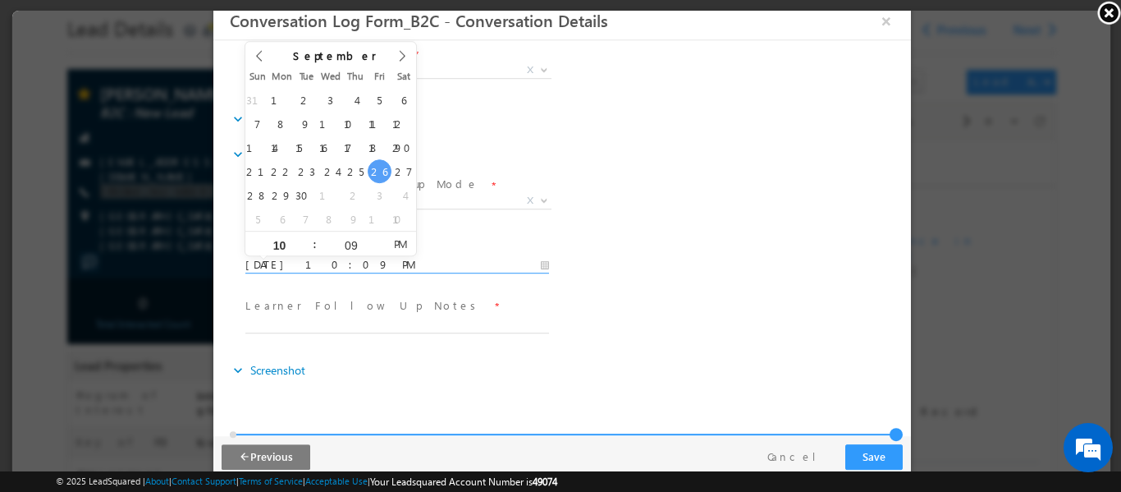
click at [419, 265] on input "[DATE] 10:09 PM" at bounding box center [397, 264] width 304 height 16
type input "[DATE] 10:09 PM"
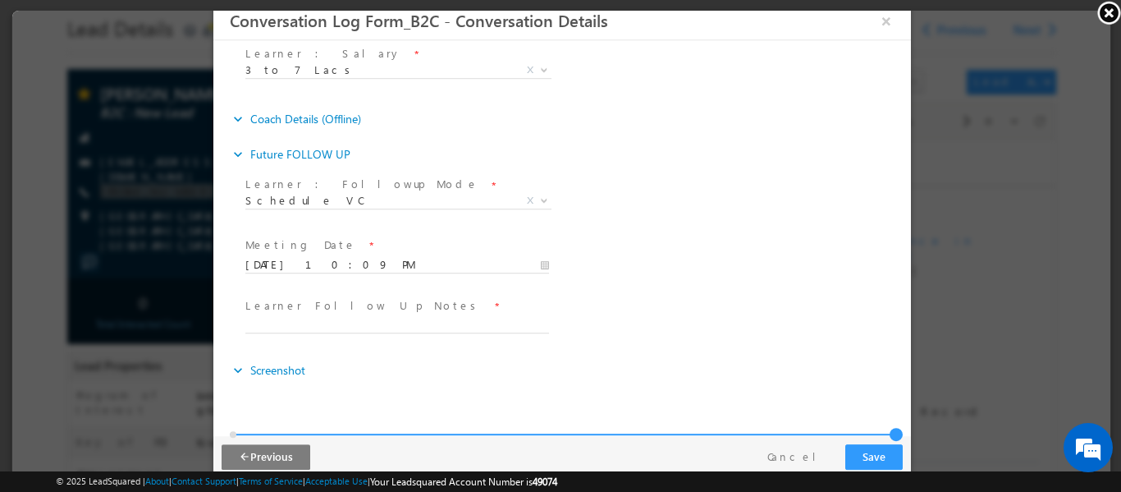
click at [651, 231] on div "Learner : Followup Mode * Schedule Call Schedule VC Schedule Office Visit / F2F…" at bounding box center [575, 202] width 669 height 61
click at [383, 319] on input "text" at bounding box center [397, 325] width 304 height 16
type input "COunsellded for ED DS , Need to connect the alumni [PERSON_NAME]"
click at [868, 448] on button "Save" at bounding box center [873, 455] width 57 height 25
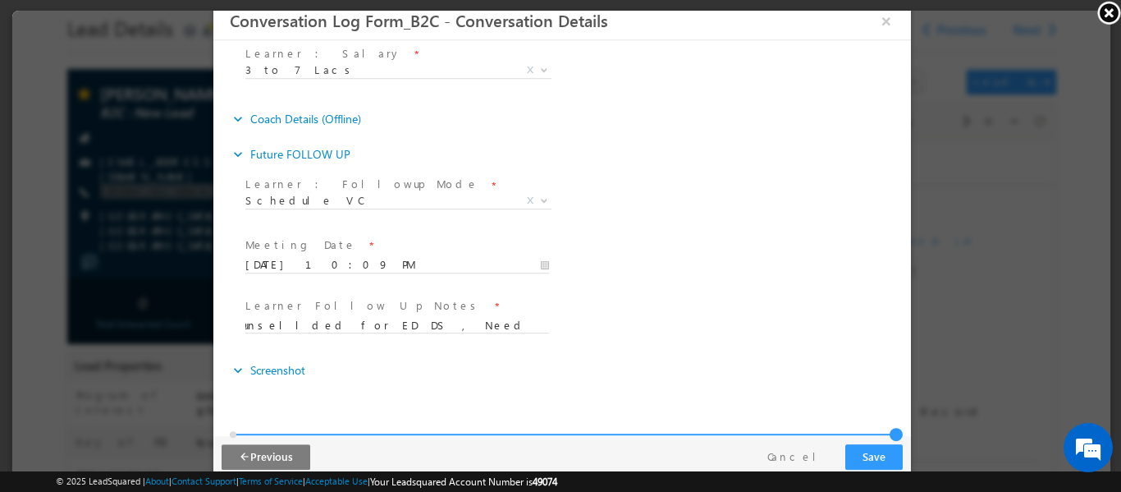
scroll to position [0, 0]
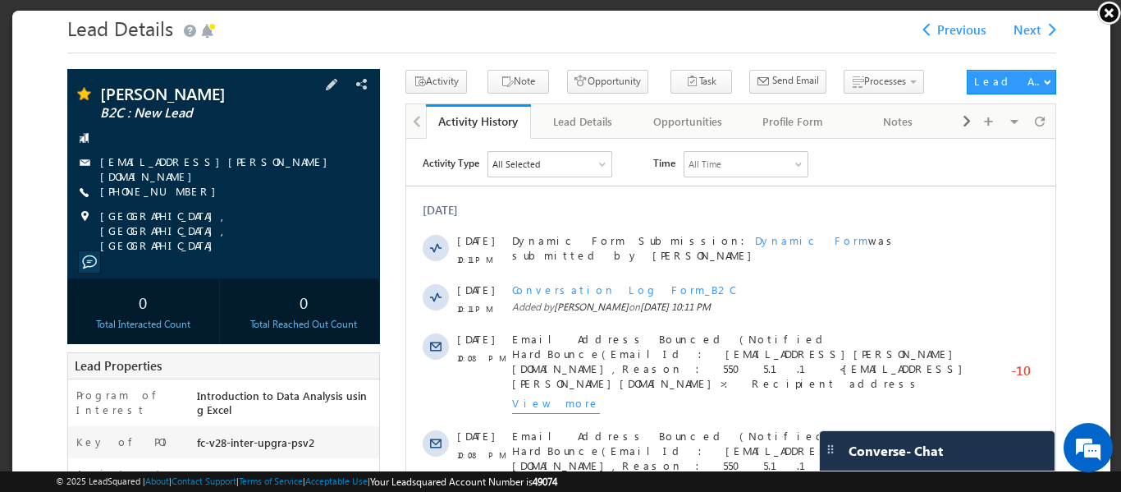
click at [228, 188] on div "[PHONE_NUMBER]" at bounding box center [222, 190] width 296 height 16
drag, startPoint x: 222, startPoint y: 182, endPoint x: 190, endPoint y: 195, distance: 35.4
click at [190, 195] on div "[PERSON_NAME] B2C : New Lead [EMAIL_ADDRESS][PERSON_NAME][DOMAIN_NAME] [PHONE_N…" at bounding box center [222, 167] width 296 height 167
copy div "[PHONE_NUMBER]"
click at [1033, 126] on span at bounding box center [1038, 119] width 10 height 29
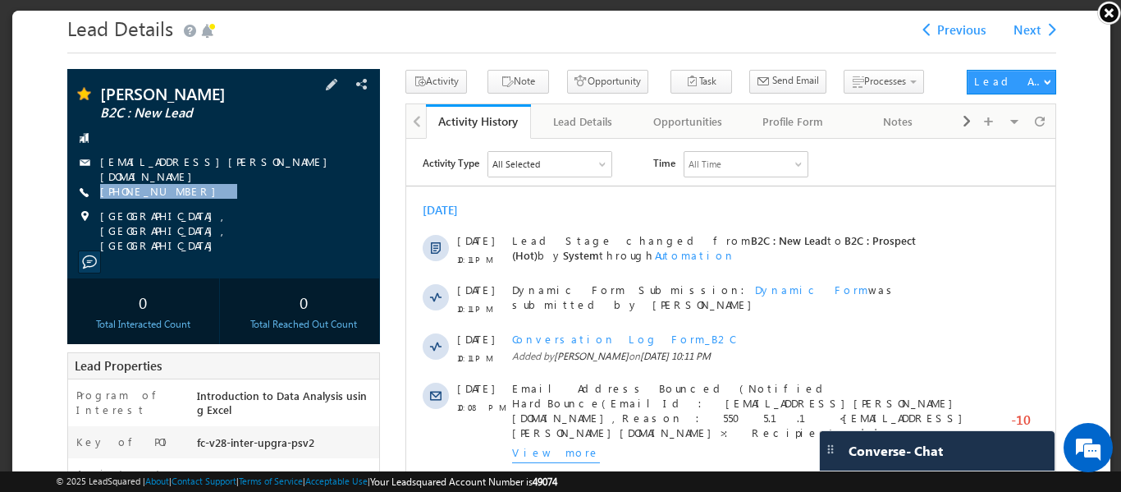
drag, startPoint x: 240, startPoint y: 181, endPoint x: 192, endPoint y: 197, distance: 50.4
click at [192, 197] on div "[PERSON_NAME] B2C : New Lead [EMAIL_ADDRESS][PERSON_NAME][DOMAIN_NAME] [PHONE_N…" at bounding box center [222, 167] width 296 height 167
copy div "[PHONE_NUMBER]"
